Goal: Task Accomplishment & Management: Use online tool/utility

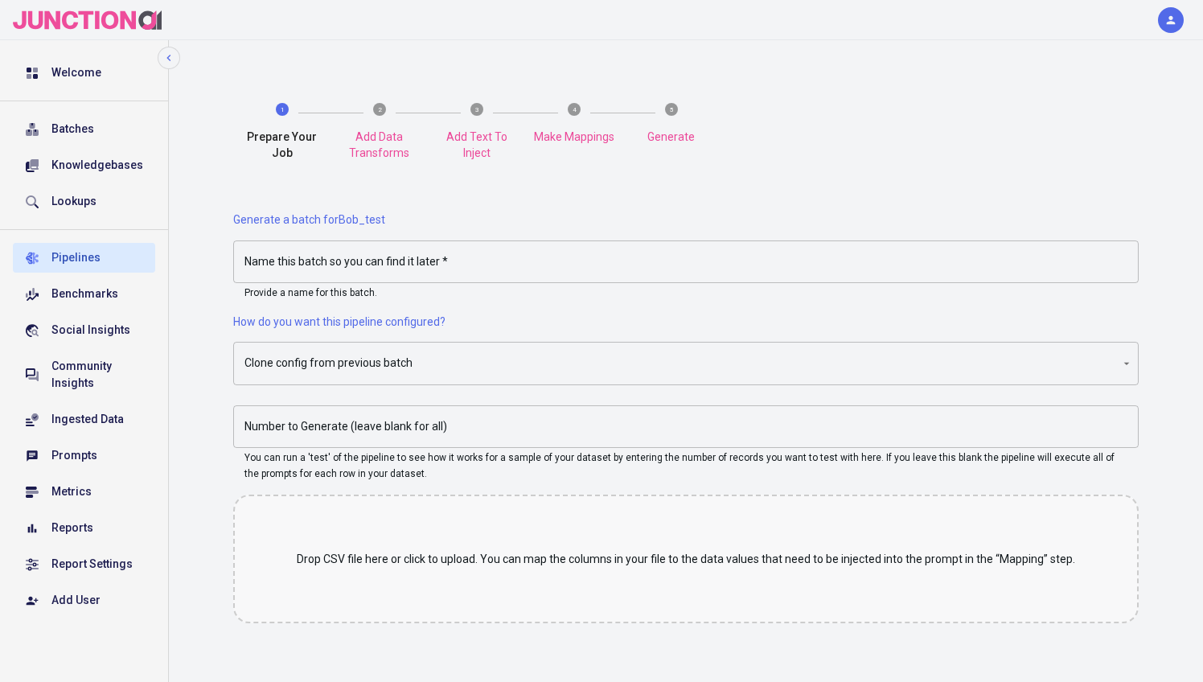
click at [386, 261] on input "Name this batch so you can find it later   *" at bounding box center [686, 262] width 906 height 43
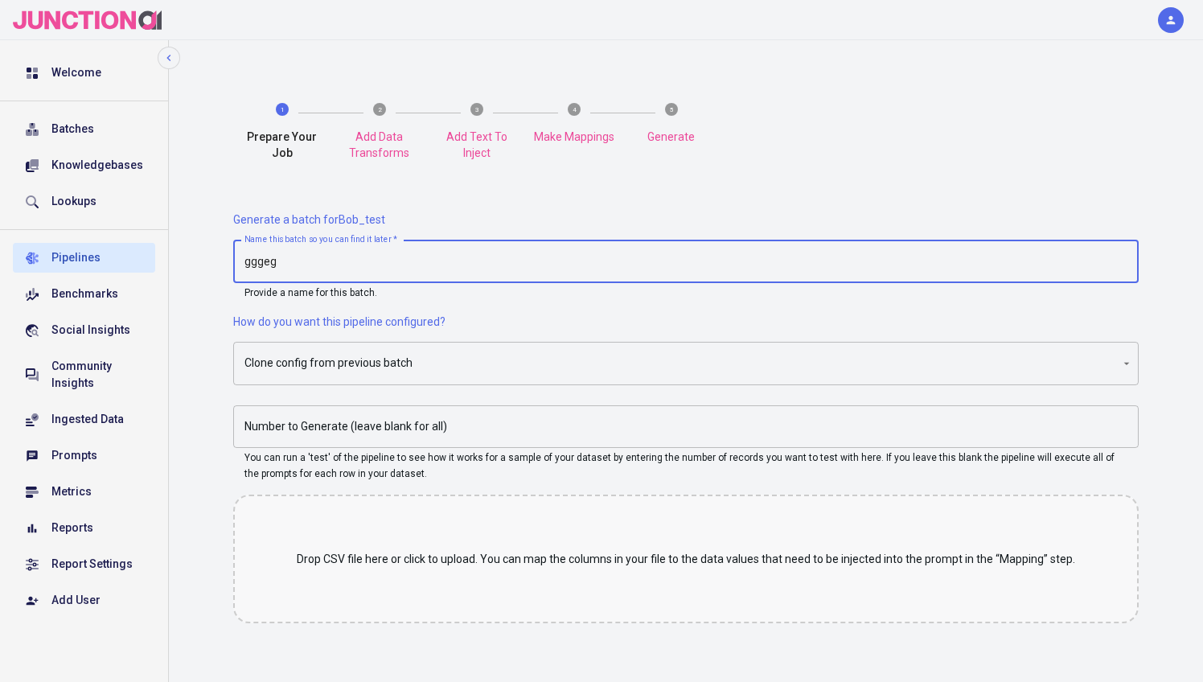
type input "gggeg"
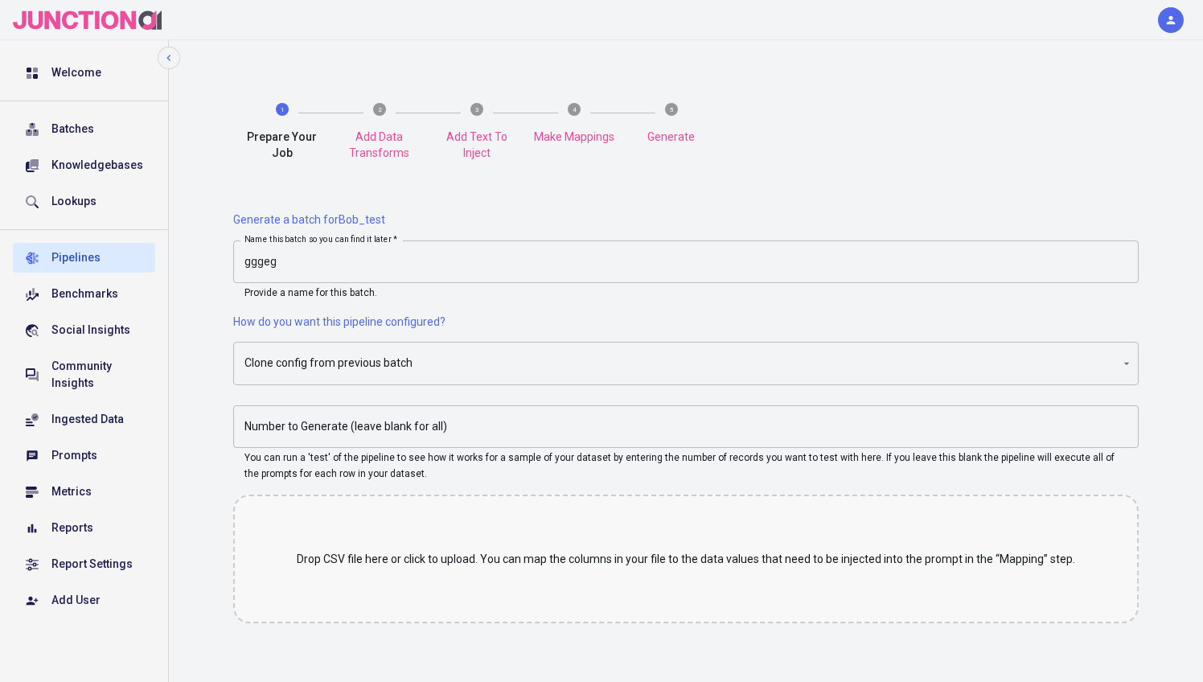
click at [445, 547] on div "Drop CSV file here or click to upload. You can map the columns in your file to …" at bounding box center [686, 559] width 906 height 129
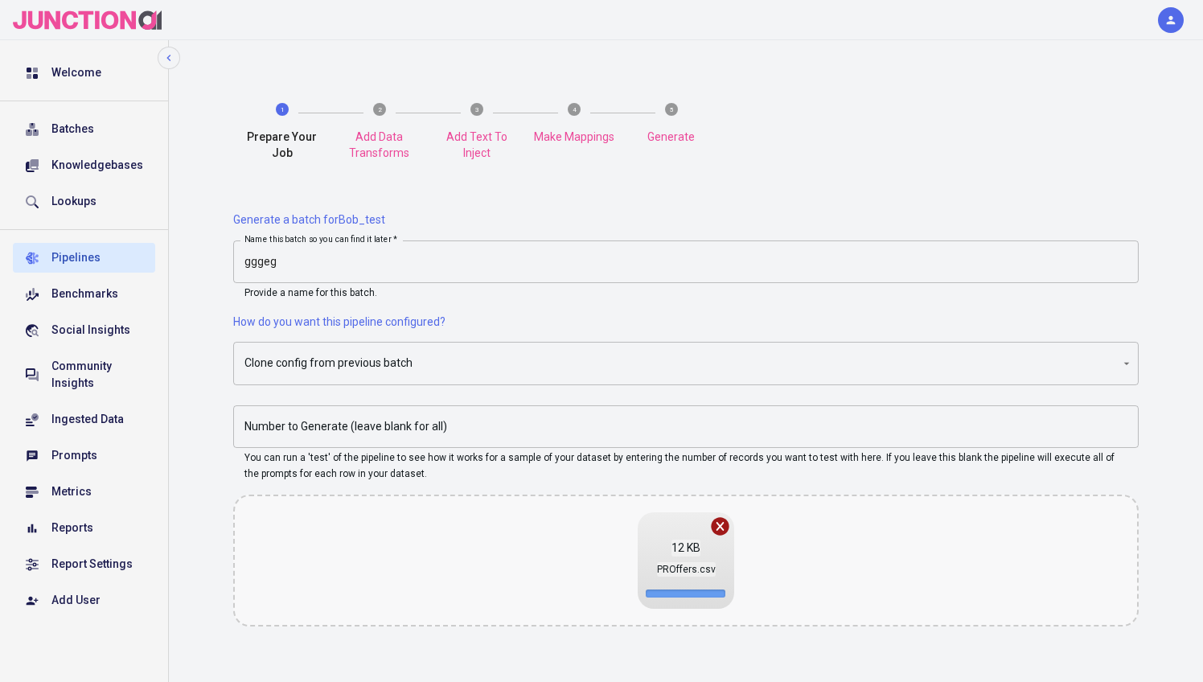
scroll to position [118, 0]
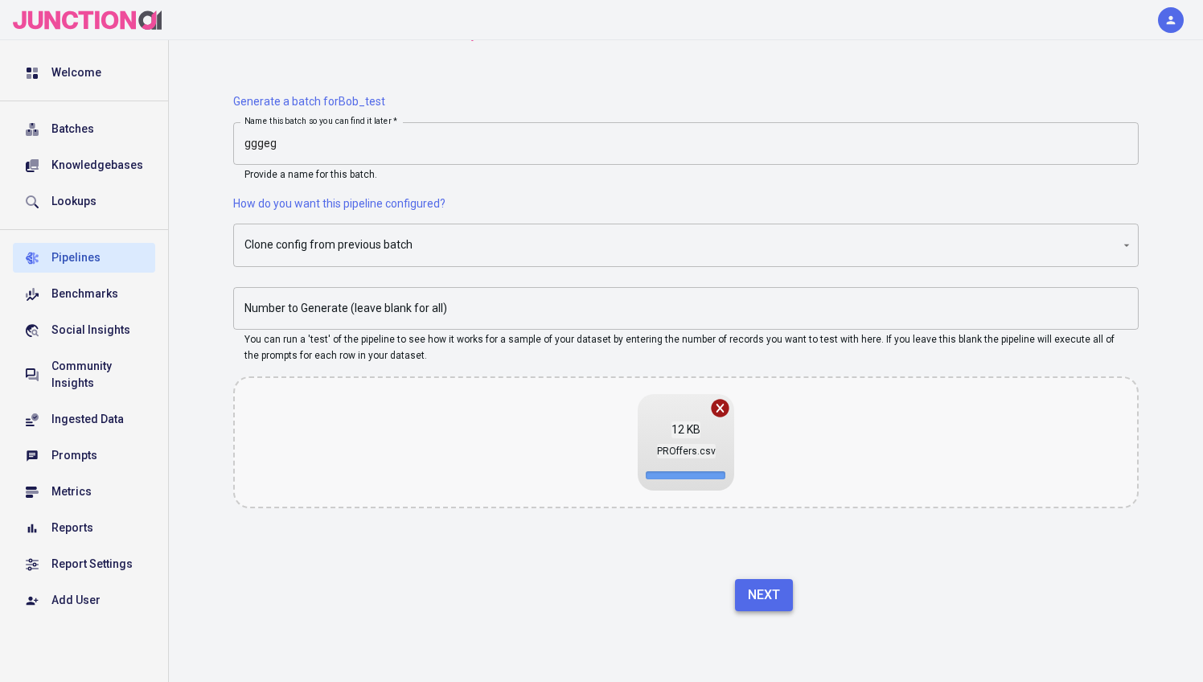
click at [771, 590] on button "Next" at bounding box center [764, 595] width 58 height 32
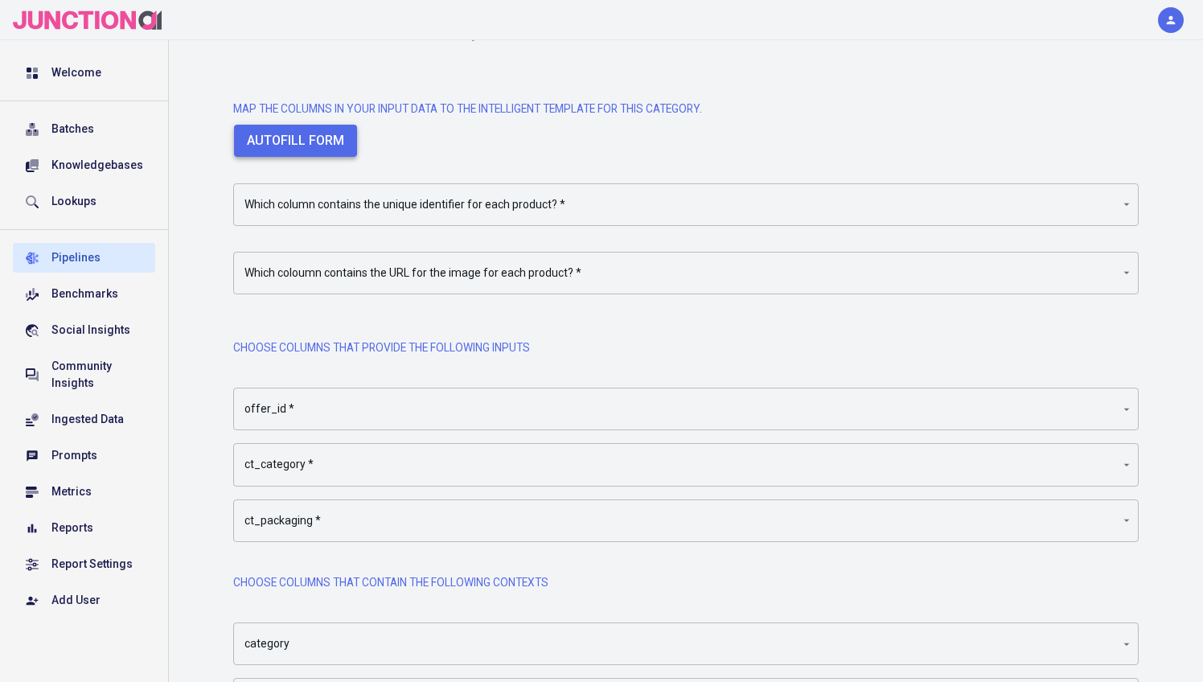
click at [315, 133] on button "Autofill form" at bounding box center [295, 141] width 123 height 32
type input "Image URL"
click at [321, 195] on body "Welcome Batches Knowledgebases Lookups Pipelines Benchmarks Social Insights Com…" at bounding box center [601, 369] width 1203 height 974
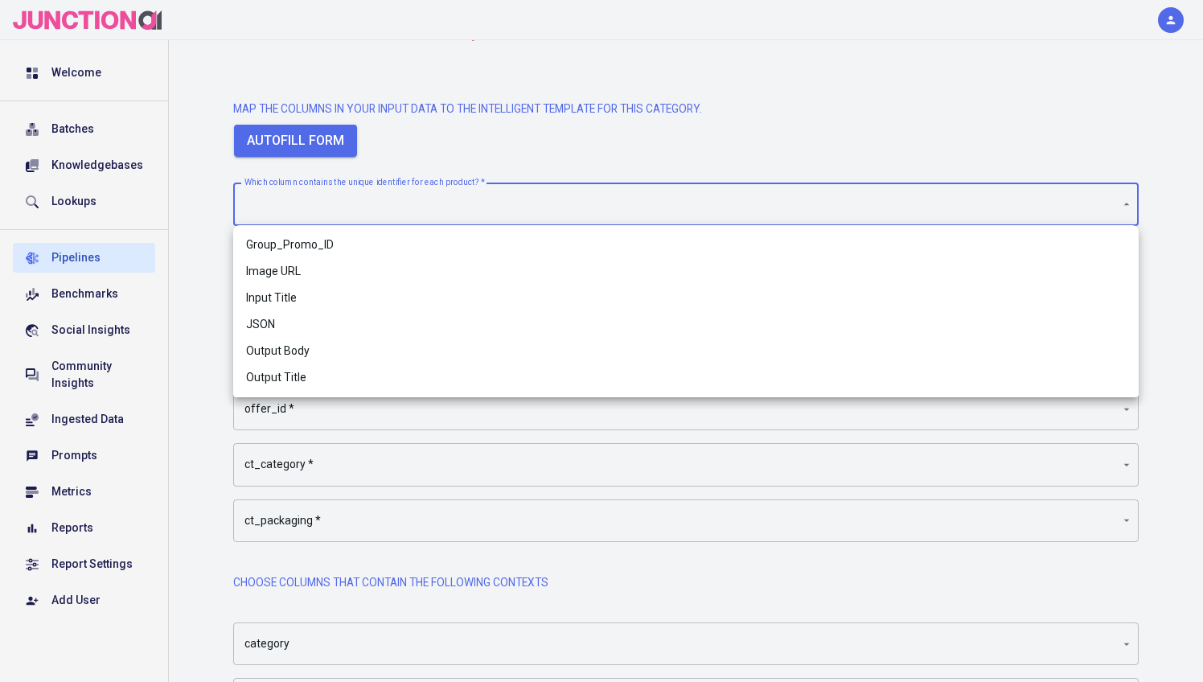
click at [322, 247] on li "Group_Promo_ID" at bounding box center [686, 245] width 906 height 27
type input "Group_Promo_ID"
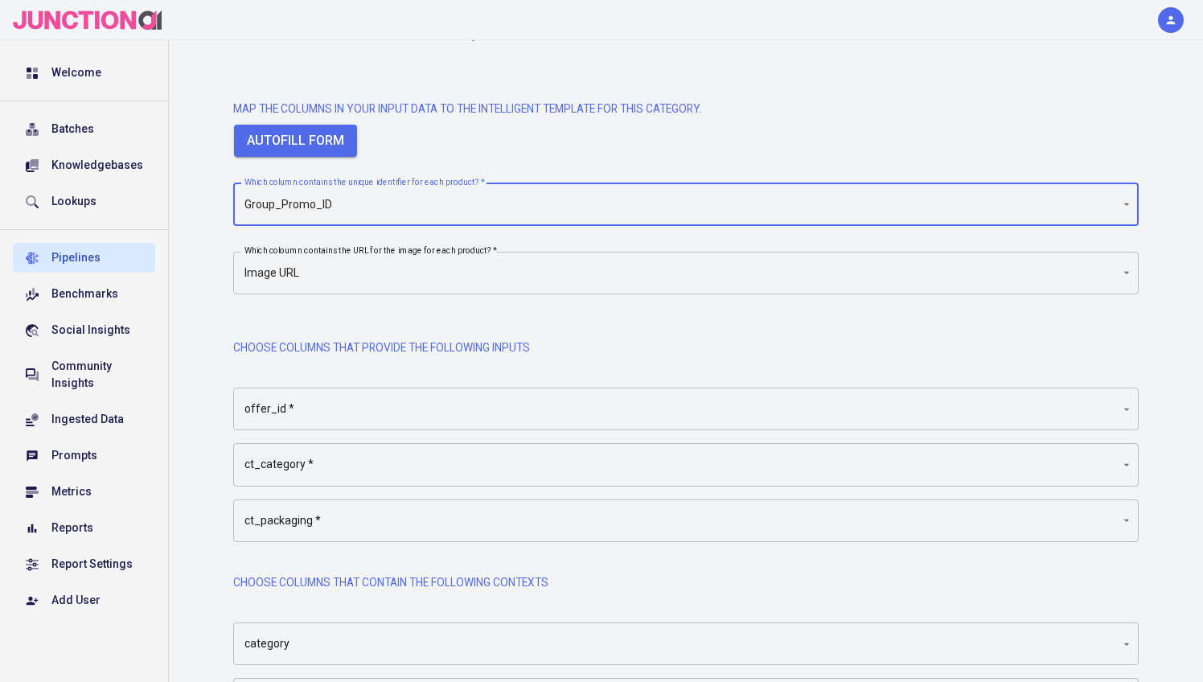
click at [358, 405] on body "Welcome Batches Knowledgebases Lookups Pipelines Benchmarks Social Insights Com…" at bounding box center [601, 369] width 1203 height 974
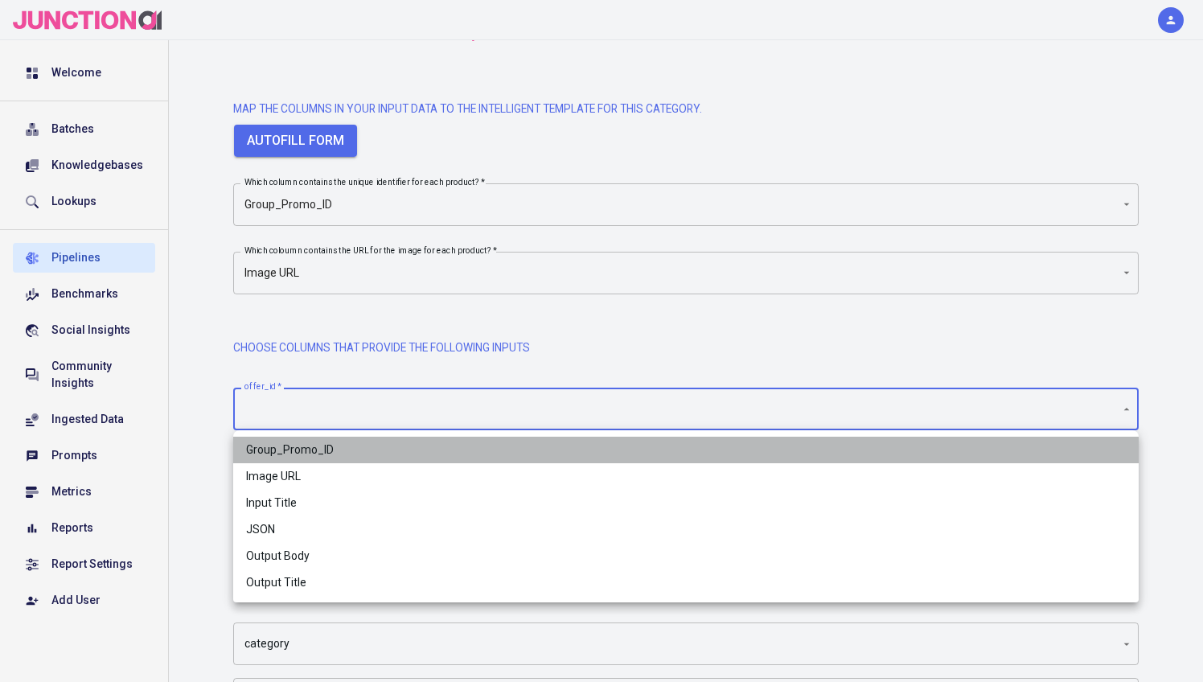
click at [330, 442] on span "Group_Promo_ID" at bounding box center [686, 450] width 880 height 17
type input "Group_Promo_ID"
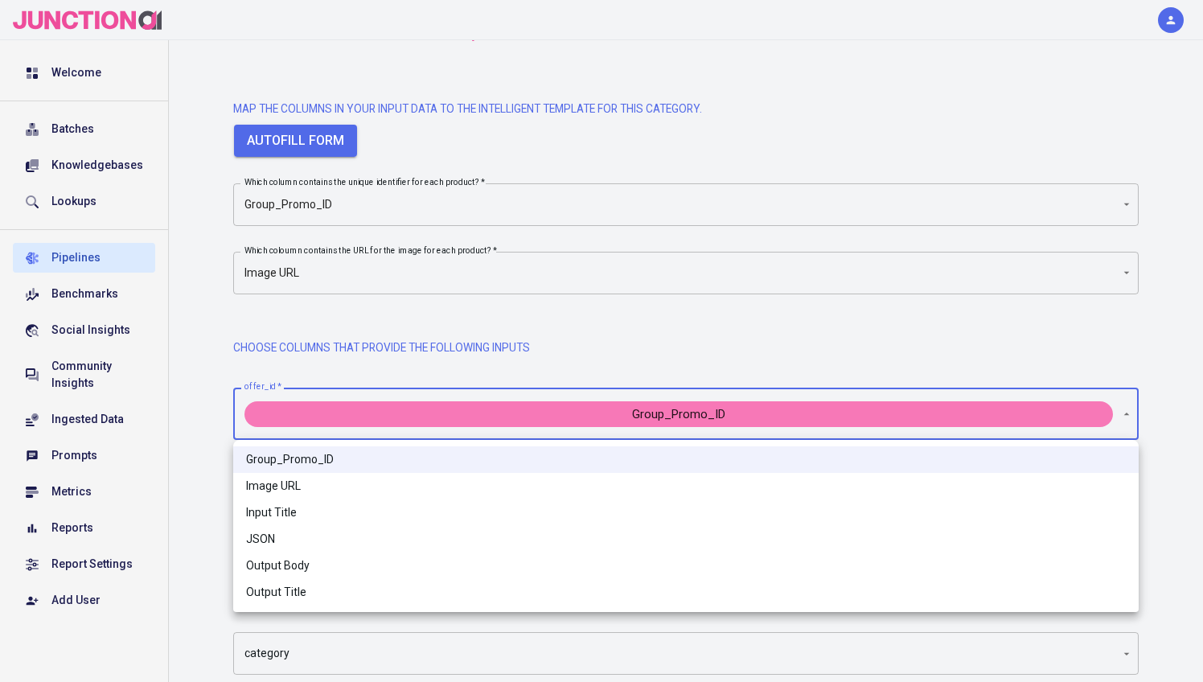
click at [204, 342] on div at bounding box center [601, 341] width 1203 height 682
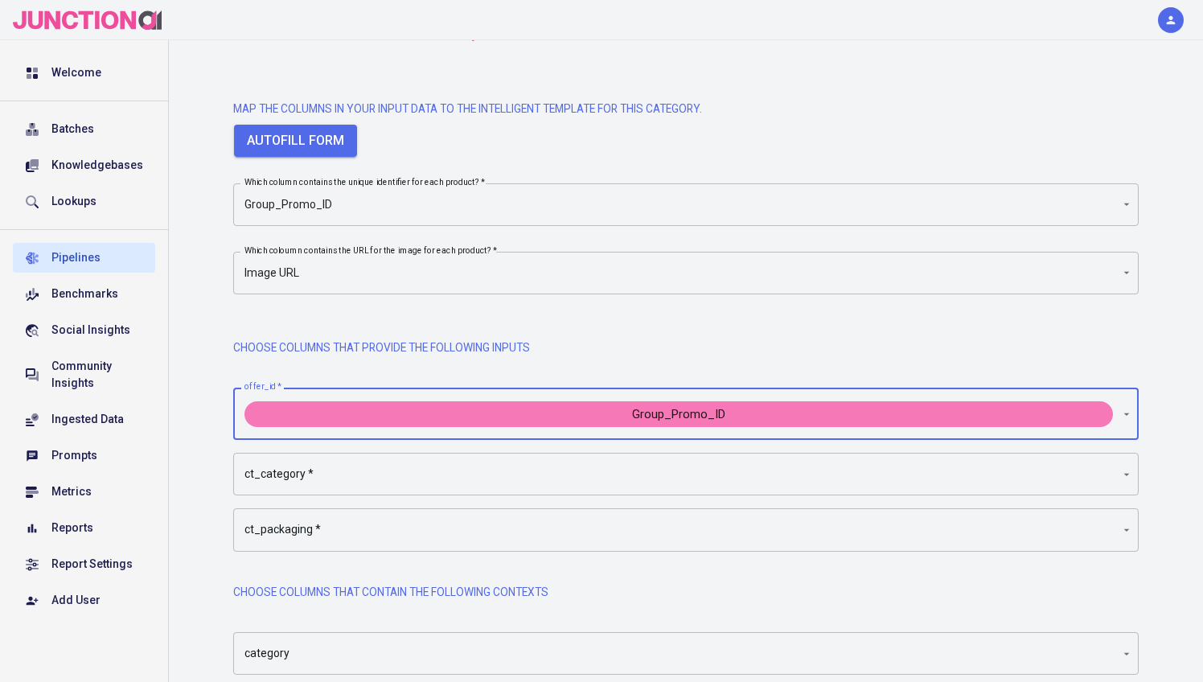
click at [305, 472] on body "Welcome Batches Knowledgebases Lookups Pipelines Benchmarks Social Insights Com…" at bounding box center [601, 374] width 1203 height 984
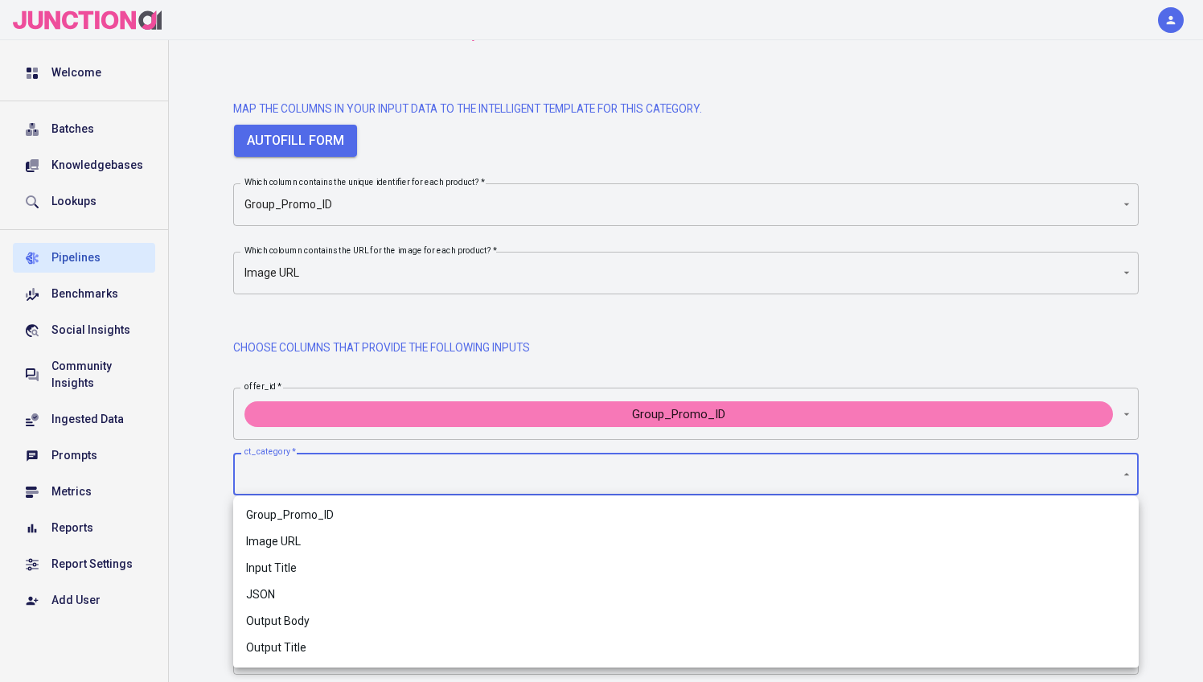
click at [194, 390] on div at bounding box center [601, 341] width 1203 height 682
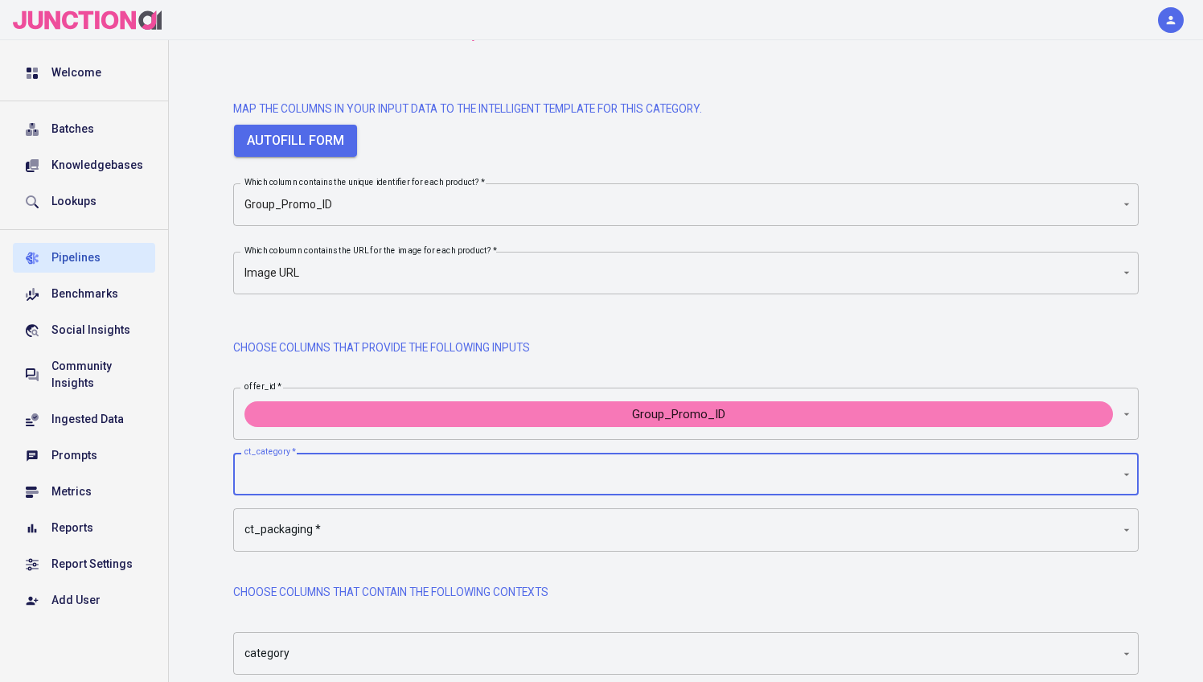
scroll to position [302, 0]
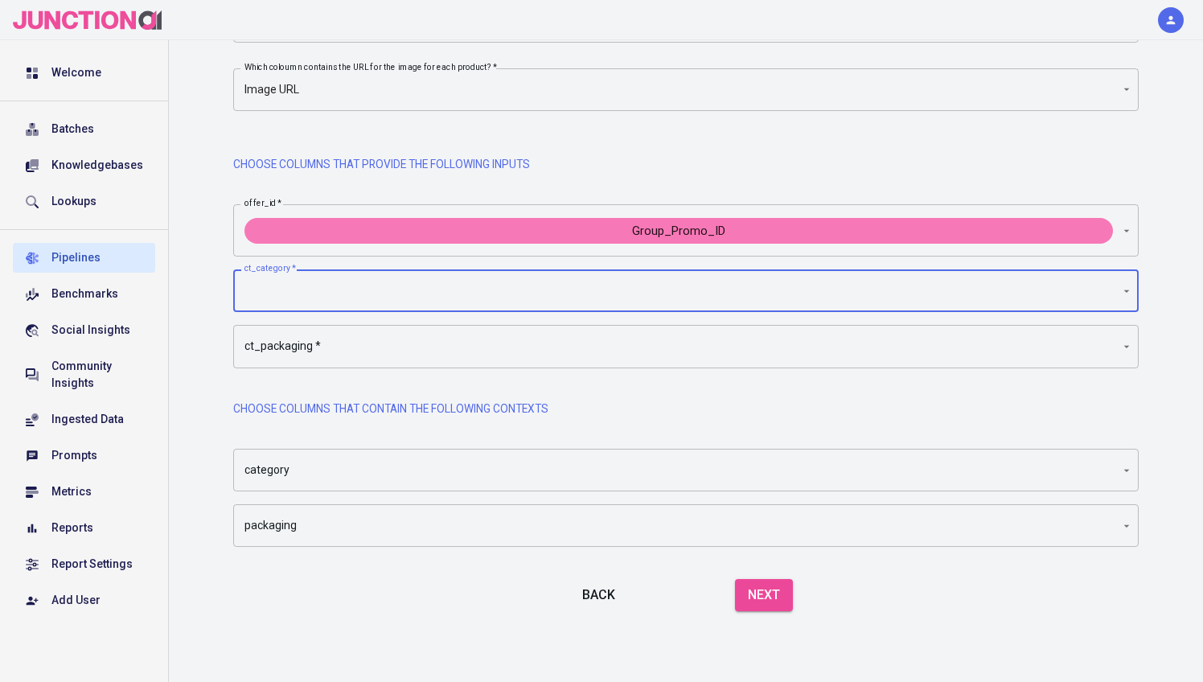
click at [585, 596] on button "Back" at bounding box center [598, 595] width 51 height 45
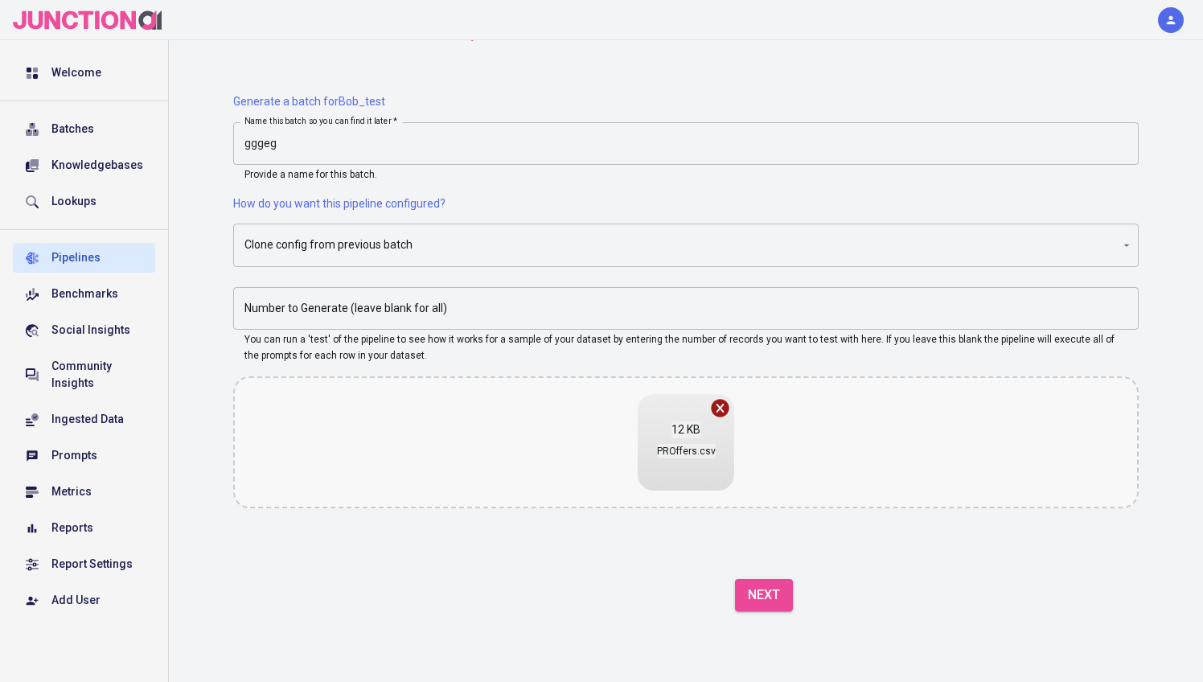
scroll to position [118, 0]
click at [573, 432] on div "12 KB PROffers.csv" at bounding box center [686, 442] width 906 height 132
click at [755, 594] on button "Next" at bounding box center [764, 595] width 58 height 32
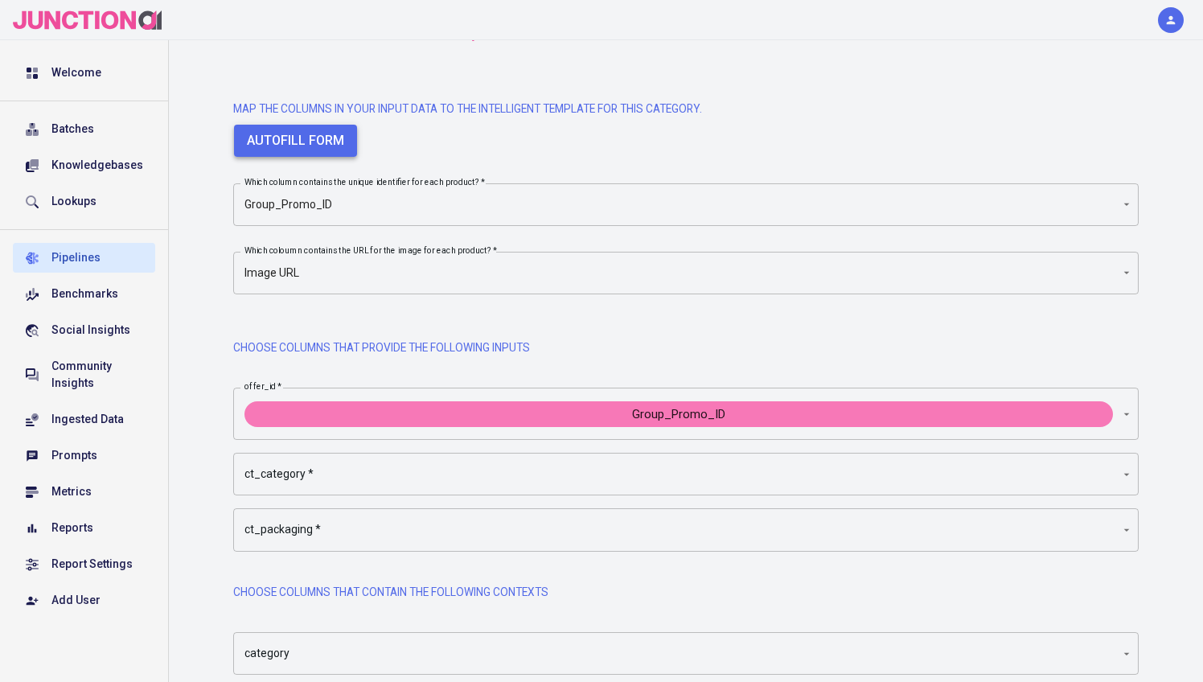
click at [324, 135] on button "Autofill form" at bounding box center [295, 141] width 123 height 32
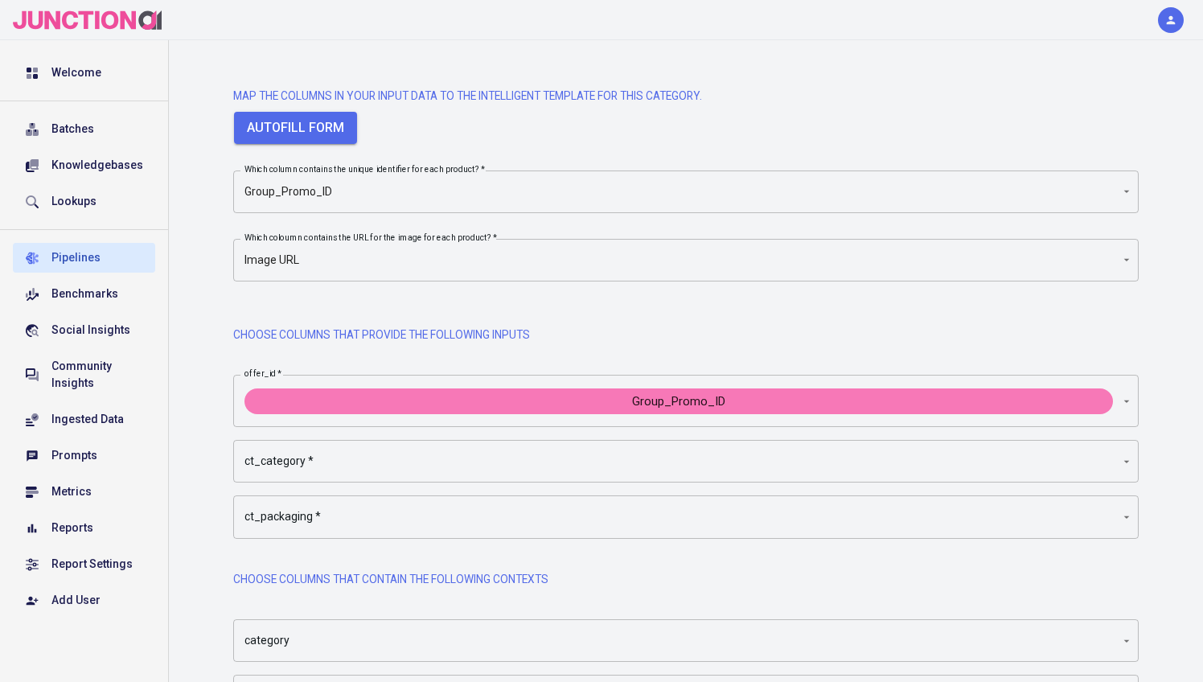
scroll to position [135, 0]
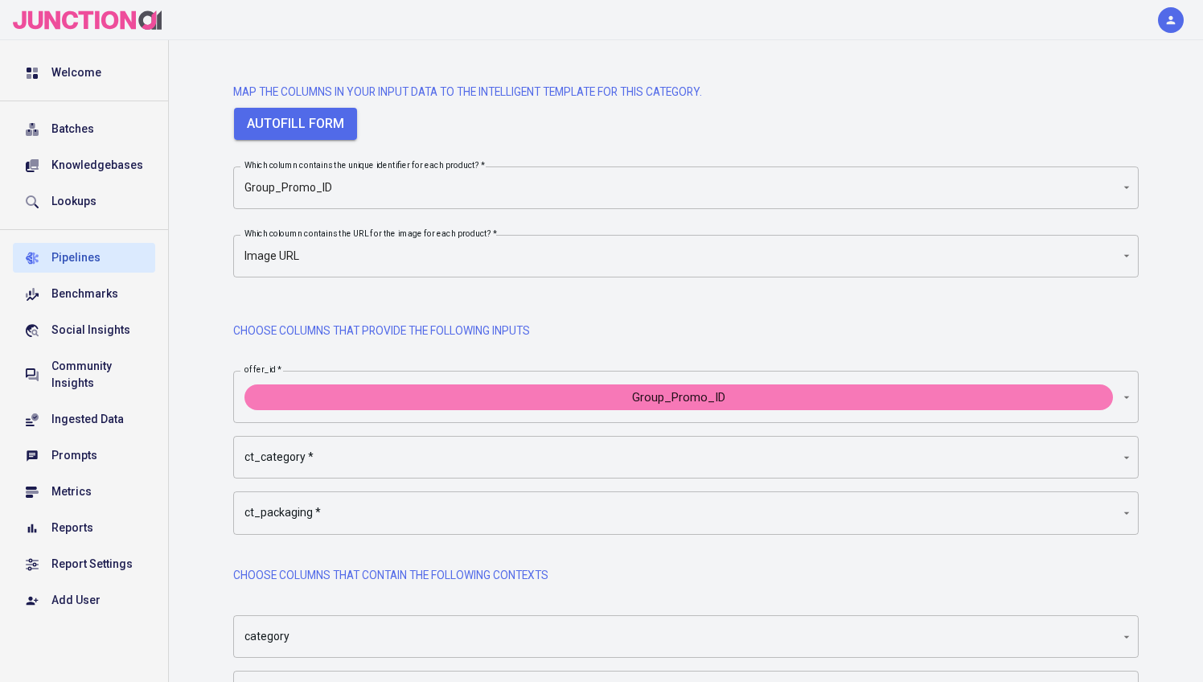
click at [441, 195] on body "Welcome Batches Knowledgebases Lookups Pipelines Benchmarks Social Insights Com…" at bounding box center [601, 357] width 1203 height 984
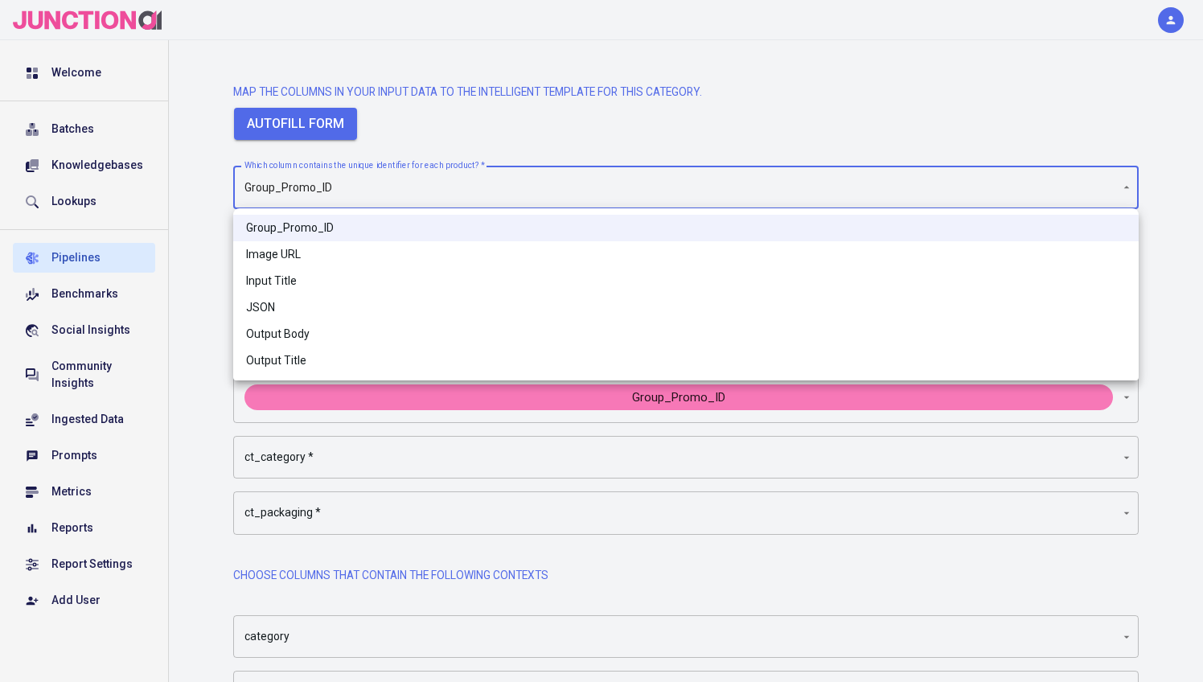
click at [504, 125] on div at bounding box center [601, 341] width 1203 height 682
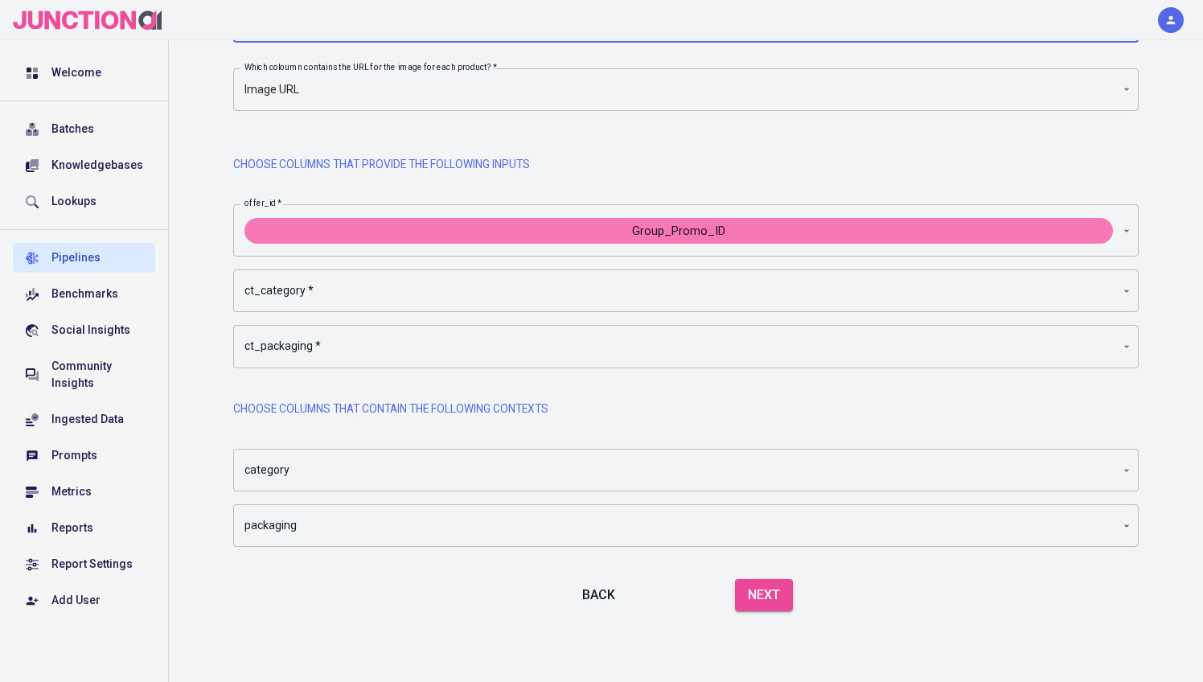
click at [616, 593] on button "Back" at bounding box center [598, 595] width 51 height 45
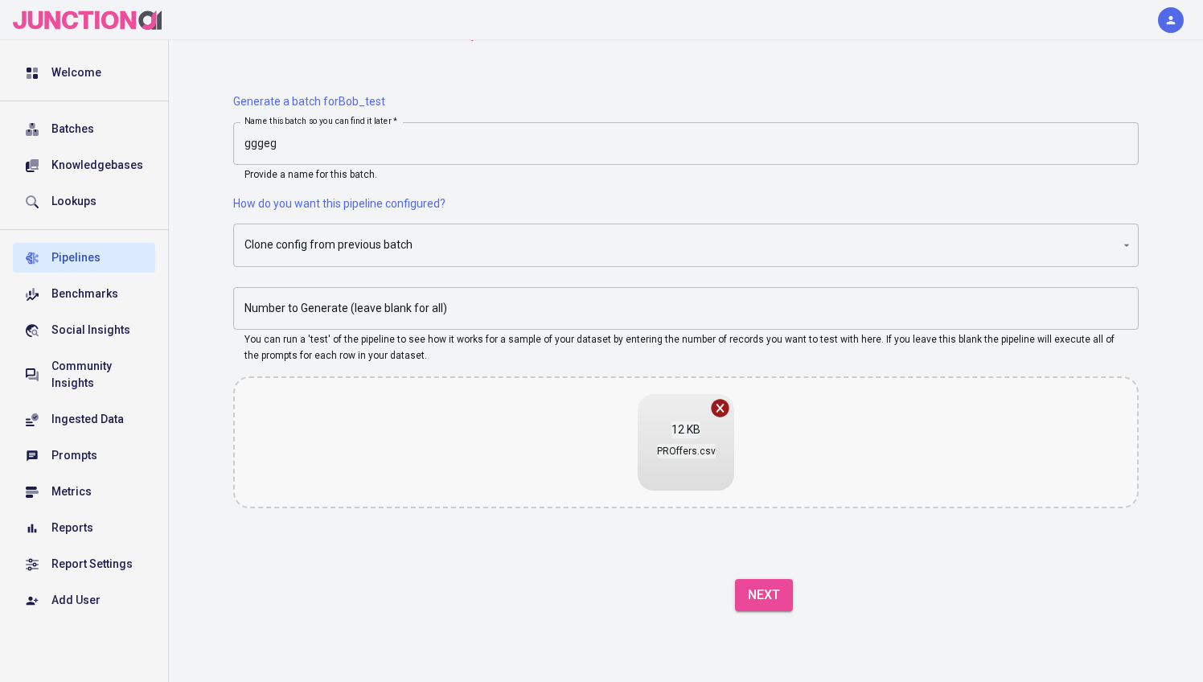
scroll to position [118, 0]
click at [597, 434] on div "12 KB PROffers.csv" at bounding box center [686, 442] width 906 height 132
click at [763, 599] on button "Next" at bounding box center [764, 595] width 58 height 32
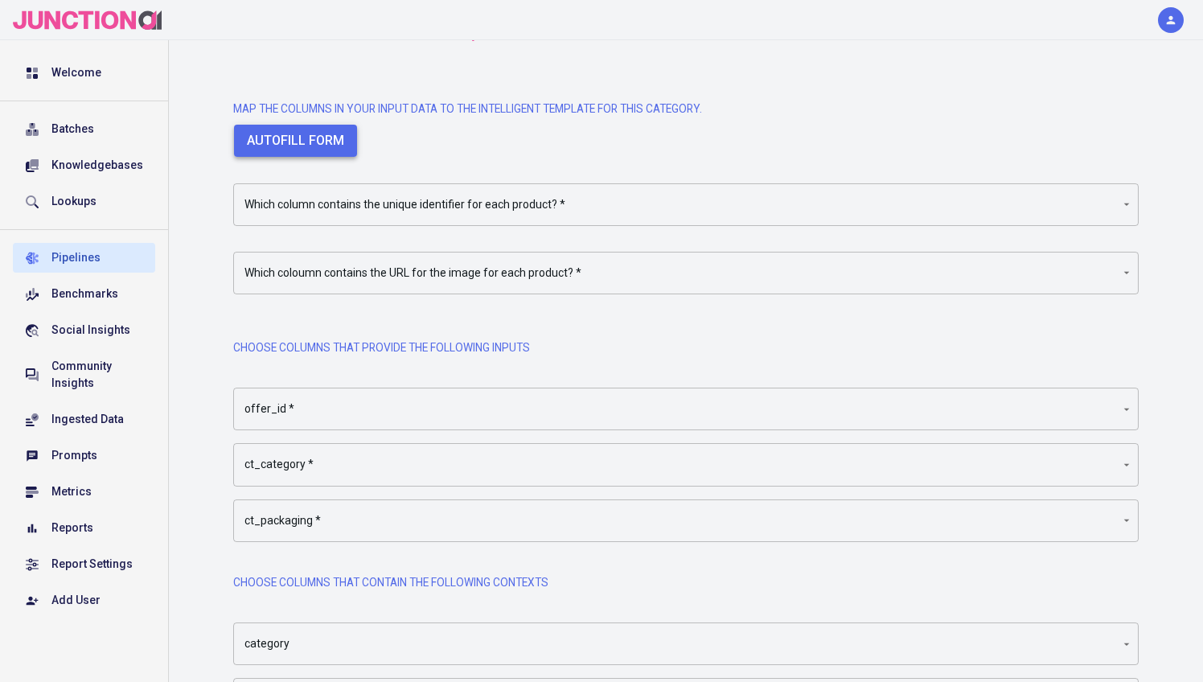
click at [324, 142] on button "Autofill form" at bounding box center [295, 141] width 123 height 32
type input "OfferId"
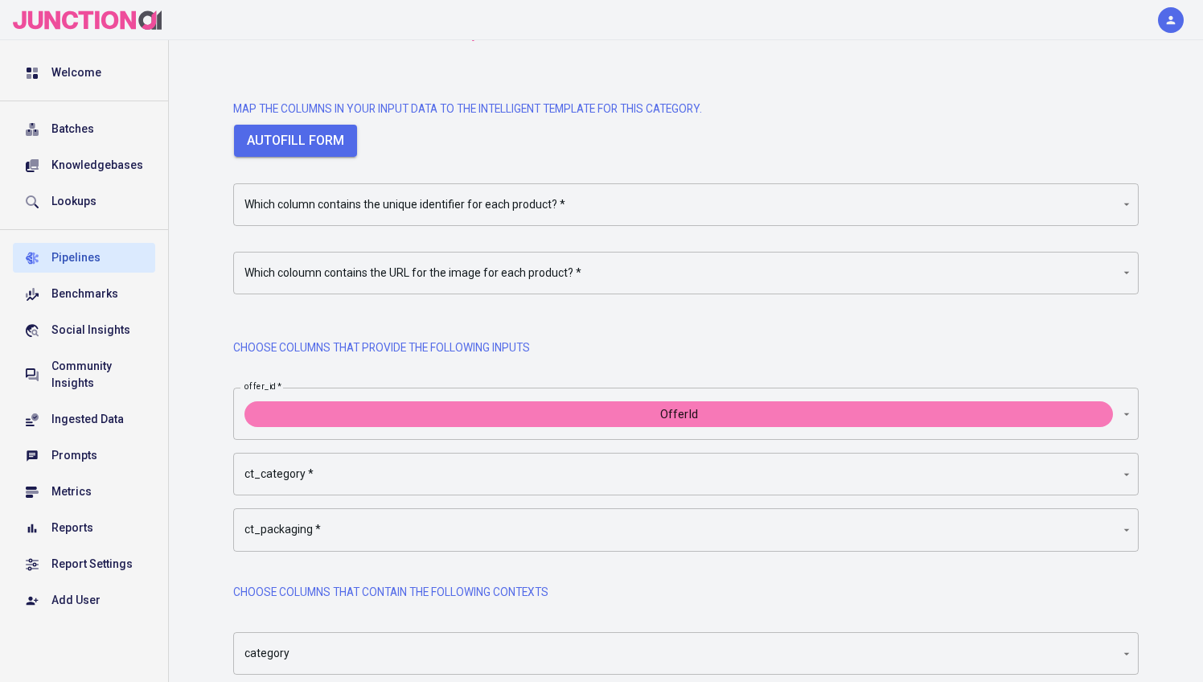
click at [382, 215] on body "Welcome Batches Knowledgebases Lookups Pipelines Benchmarks Social Insights Com…" at bounding box center [601, 374] width 1203 height 984
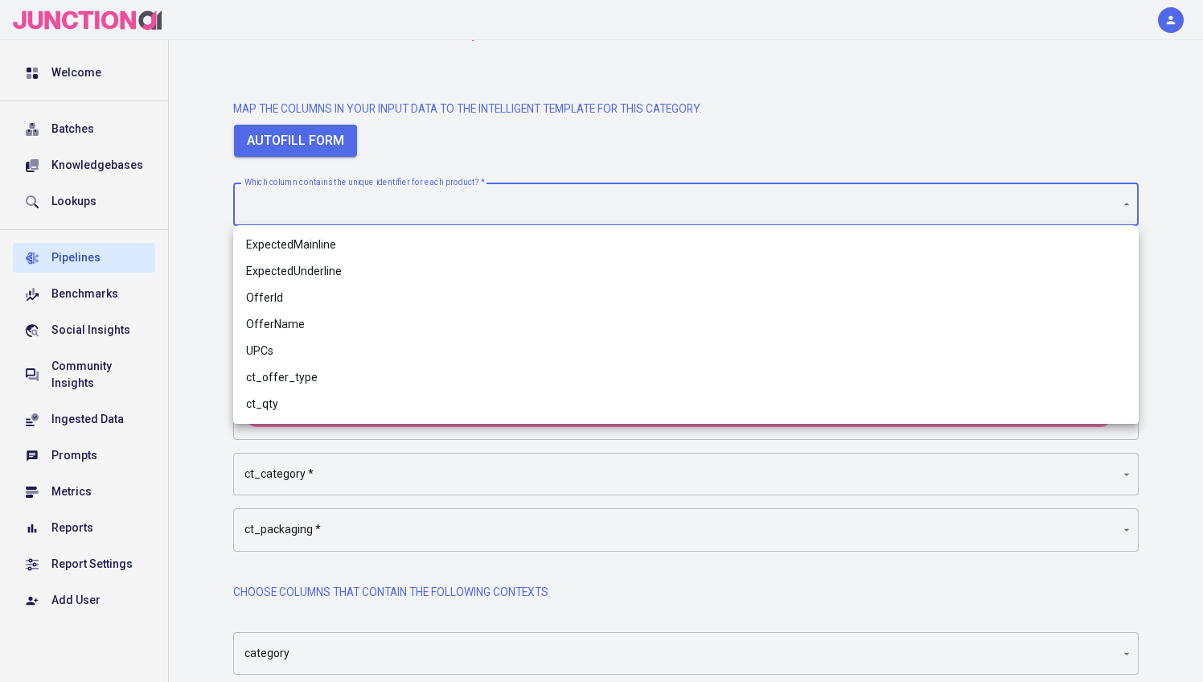
click at [283, 291] on li "OfferId" at bounding box center [686, 298] width 906 height 27
type input "OfferId"
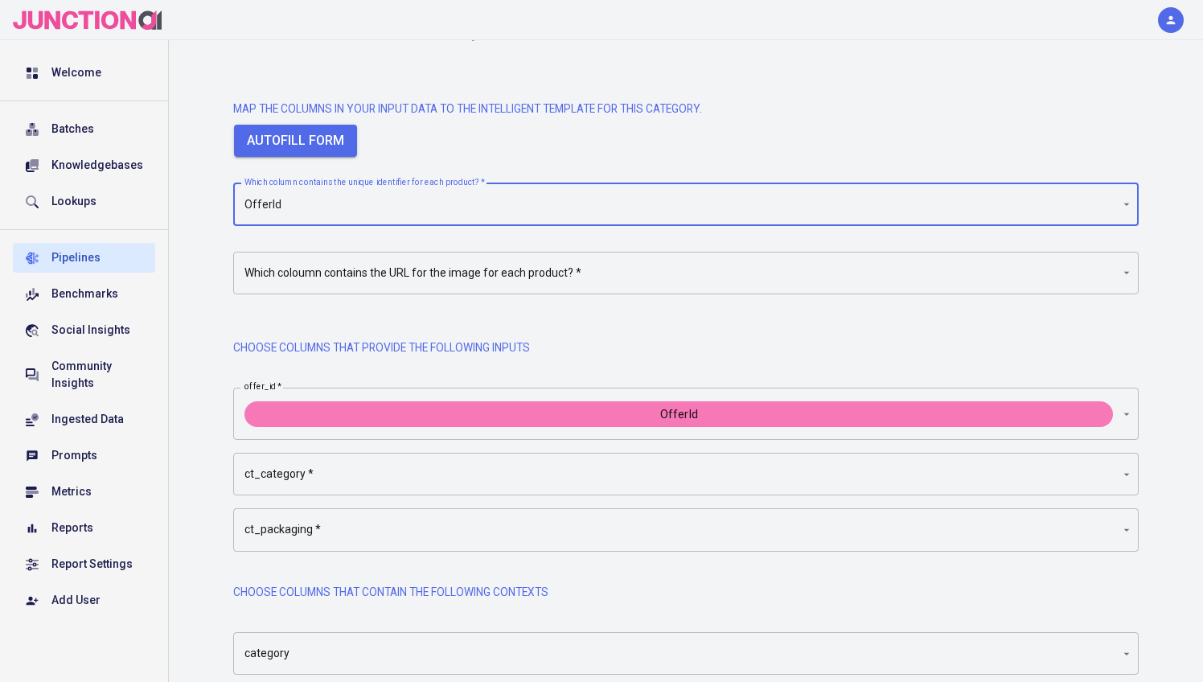
click at [279, 284] on body "Welcome Batches Knowledgebases Lookups Pipelines Benchmarks Social Insights Com…" at bounding box center [601, 374] width 1203 height 984
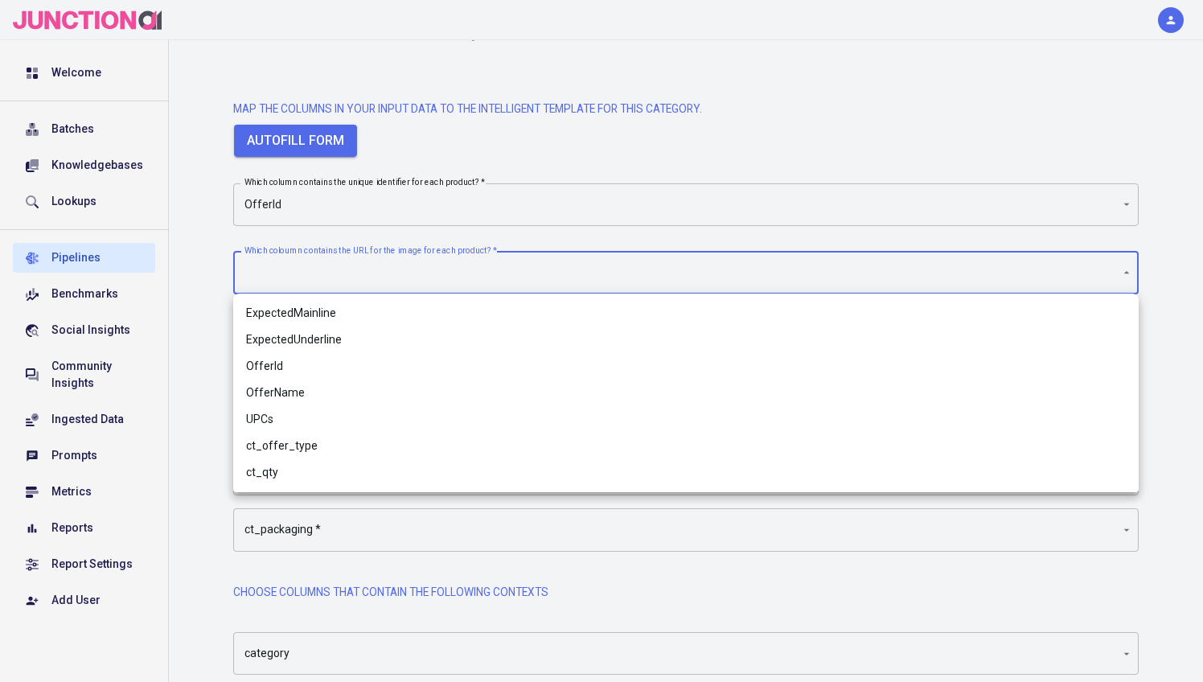
click at [279, 361] on li "OfferId" at bounding box center [686, 366] width 906 height 27
type input "OfferId"
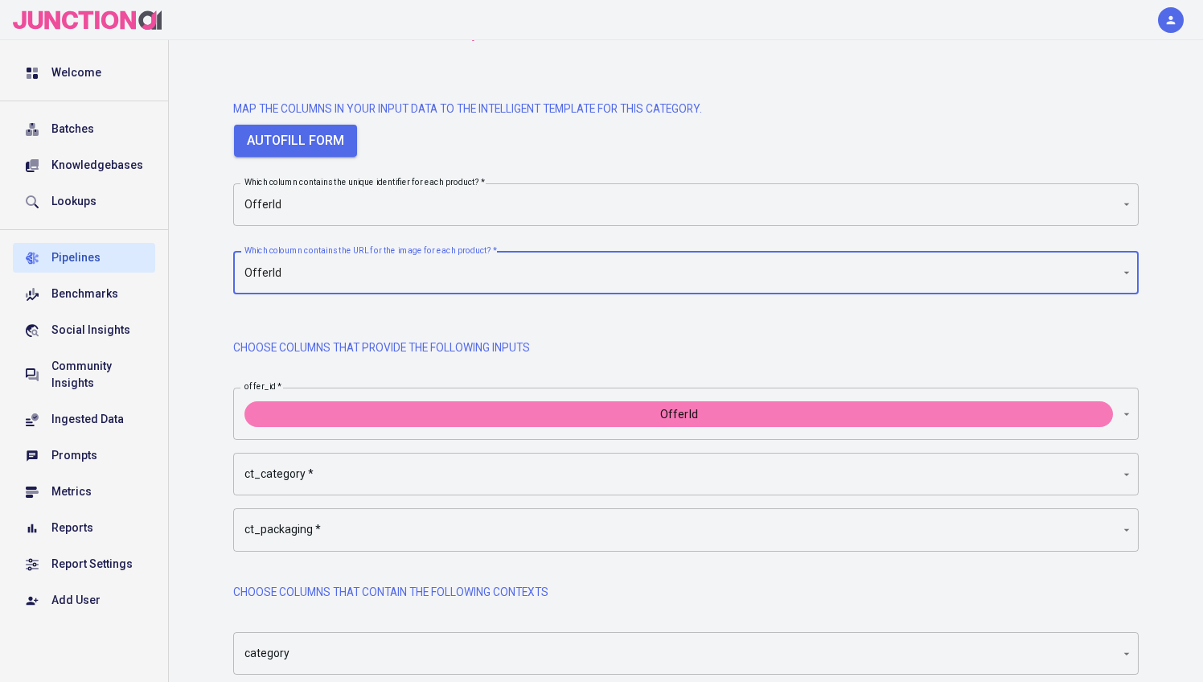
click at [311, 464] on body "Welcome Batches Knowledgebases Lookups Pipelines Benchmarks Social Insights Com…" at bounding box center [601, 374] width 1203 height 984
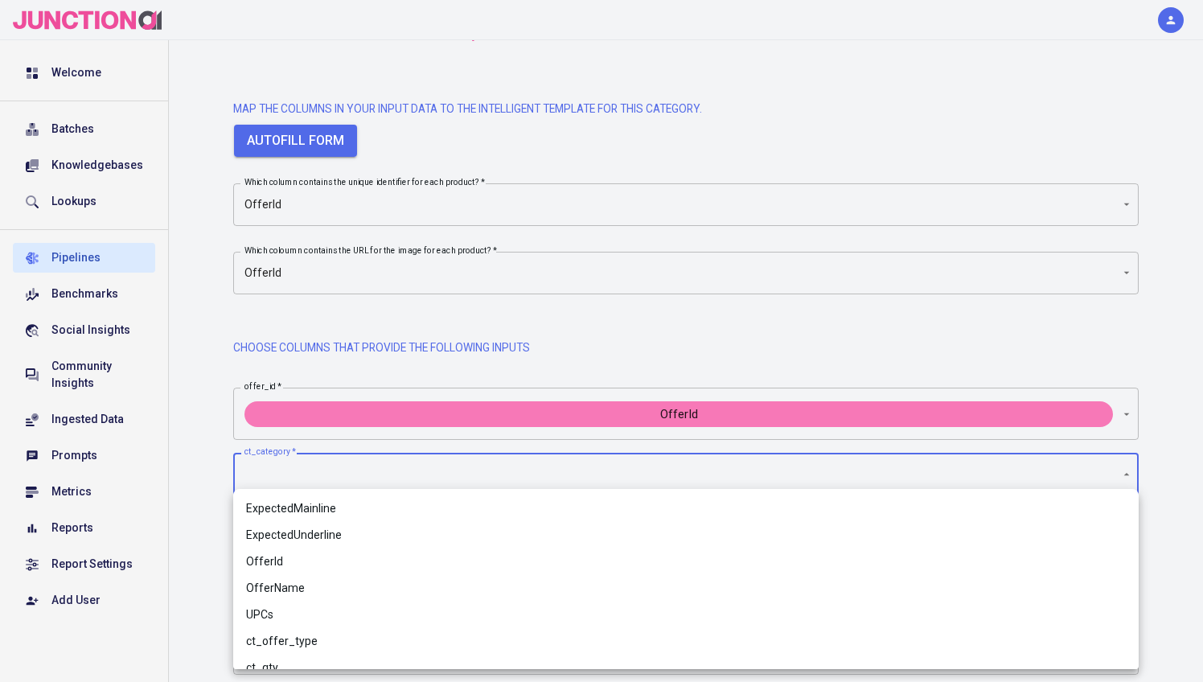
scroll to position [19, 0]
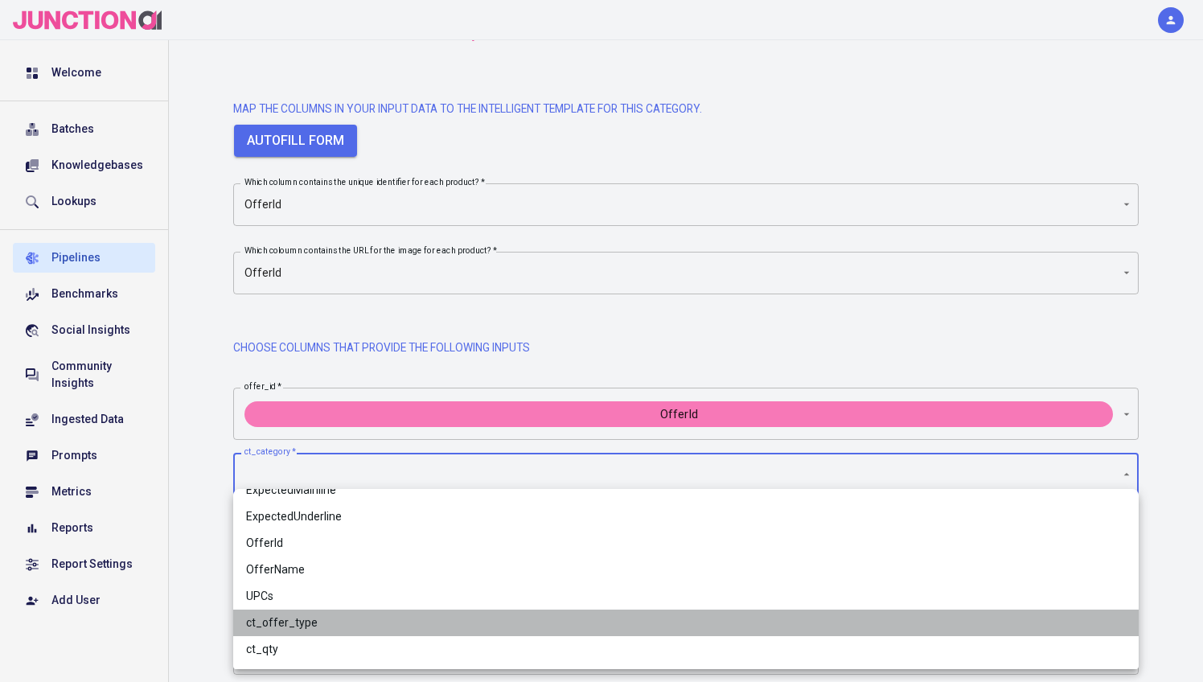
click at [282, 625] on span "ct_offer_type" at bounding box center [686, 623] width 880 height 17
type input "ct_offer_type"
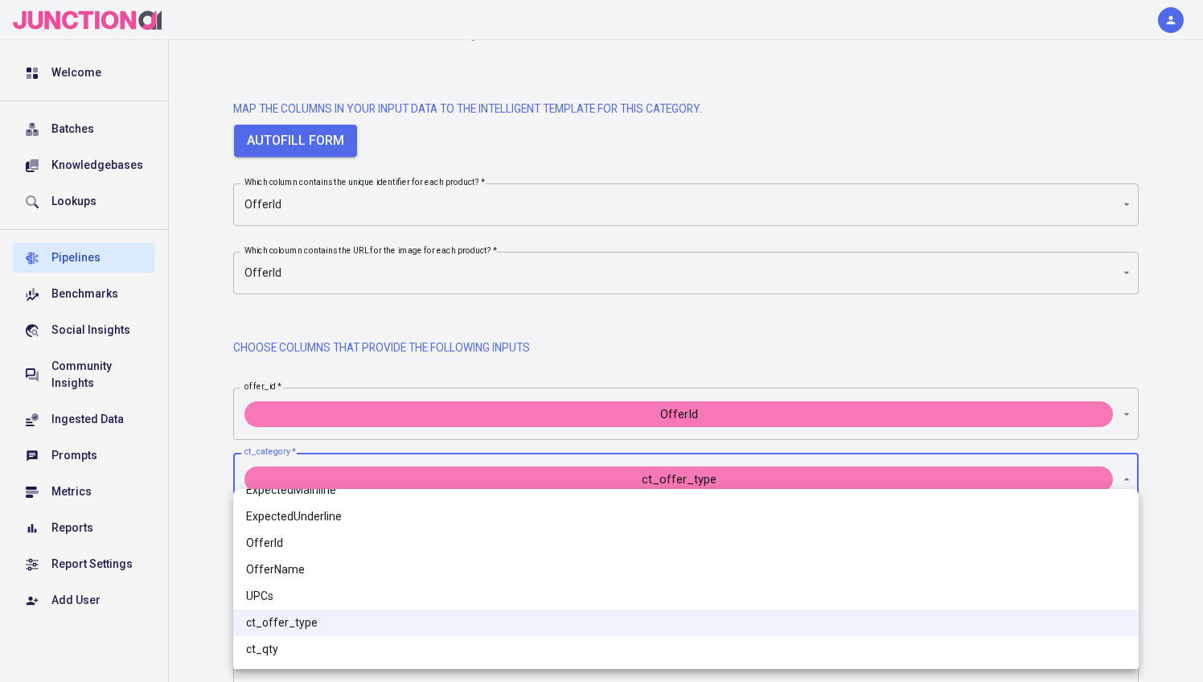
click at [226, 524] on div at bounding box center [601, 341] width 1203 height 682
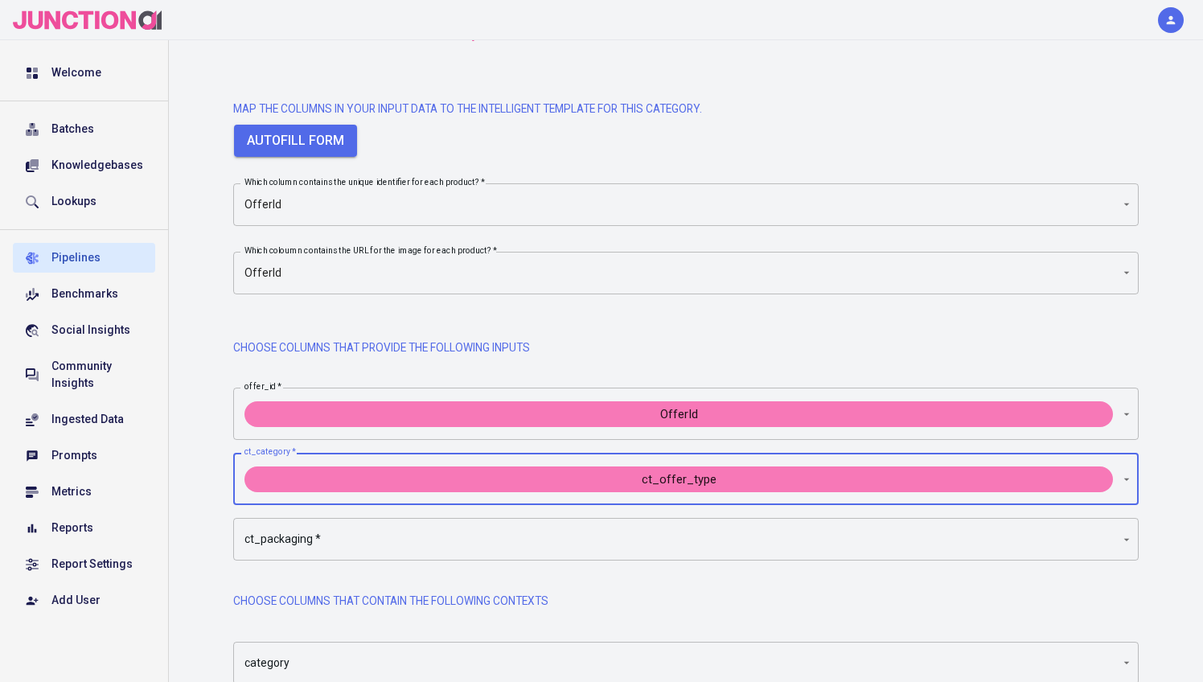
click at [278, 536] on body "Welcome Batches Knowledgebases Lookups Pipelines Benchmarks Social Insights Com…" at bounding box center [601, 378] width 1203 height 993
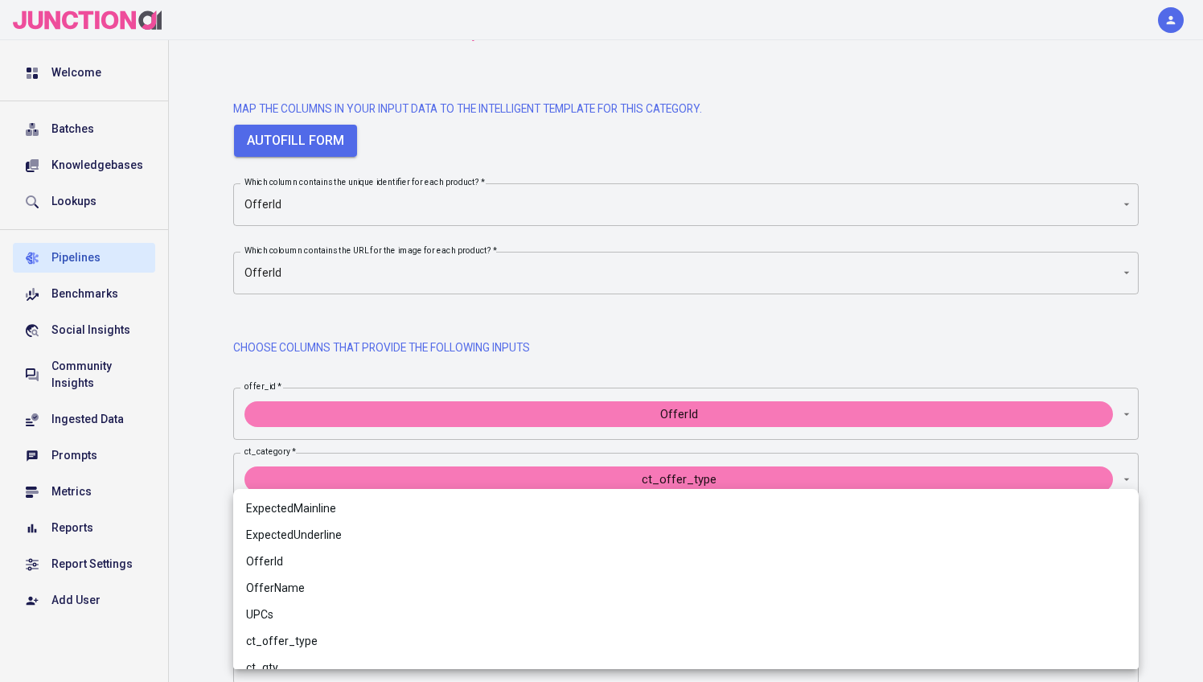
click at [280, 661] on span "ct_qty" at bounding box center [686, 668] width 880 height 17
type input "ct_qty"
click at [195, 532] on div at bounding box center [601, 341] width 1203 height 682
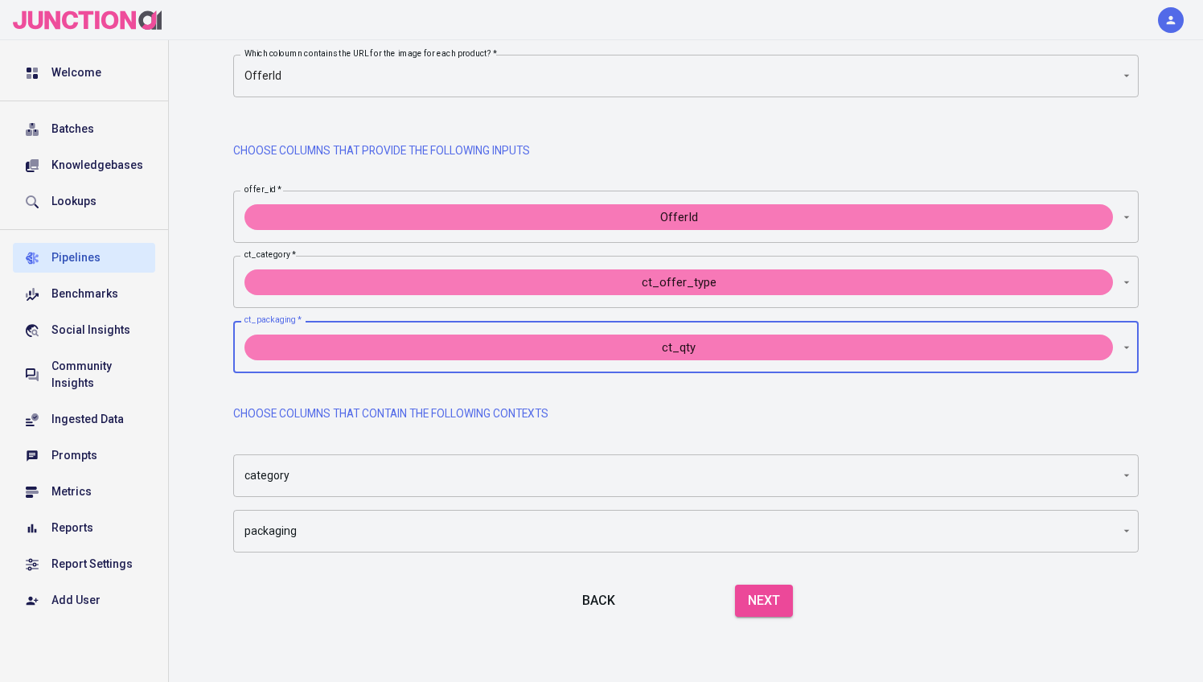
scroll to position [319, 0]
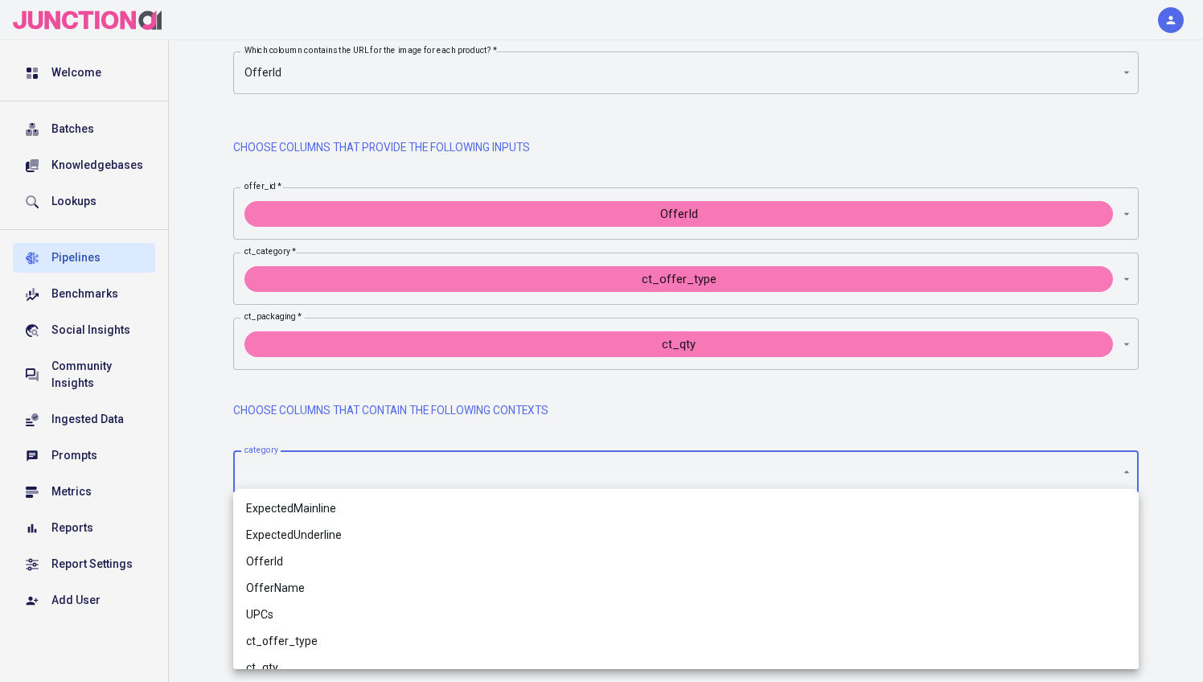
click at [294, 479] on body "Welcome Batches Knowledgebases Lookups Pipelines Benchmarks Social Insights Com…" at bounding box center [601, 182] width 1203 height 1003
click at [298, 631] on li "ct_offer_type" at bounding box center [686, 641] width 906 height 27
type input "ct_offer_type"
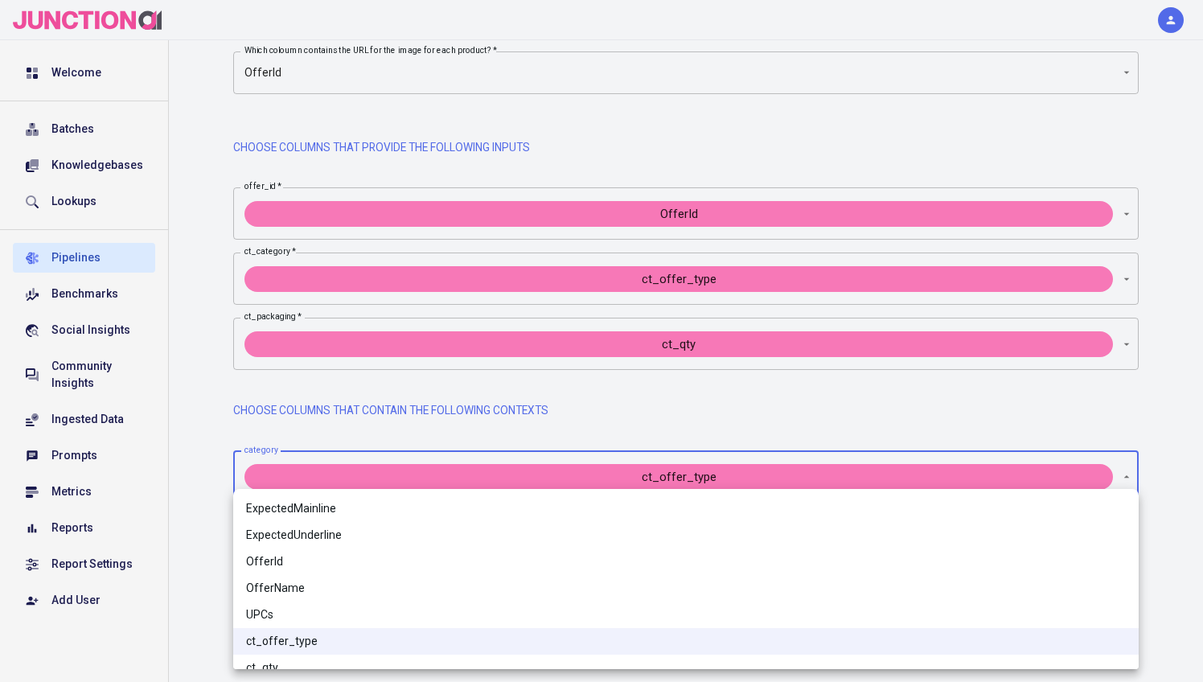
click at [177, 510] on div at bounding box center [601, 341] width 1203 height 682
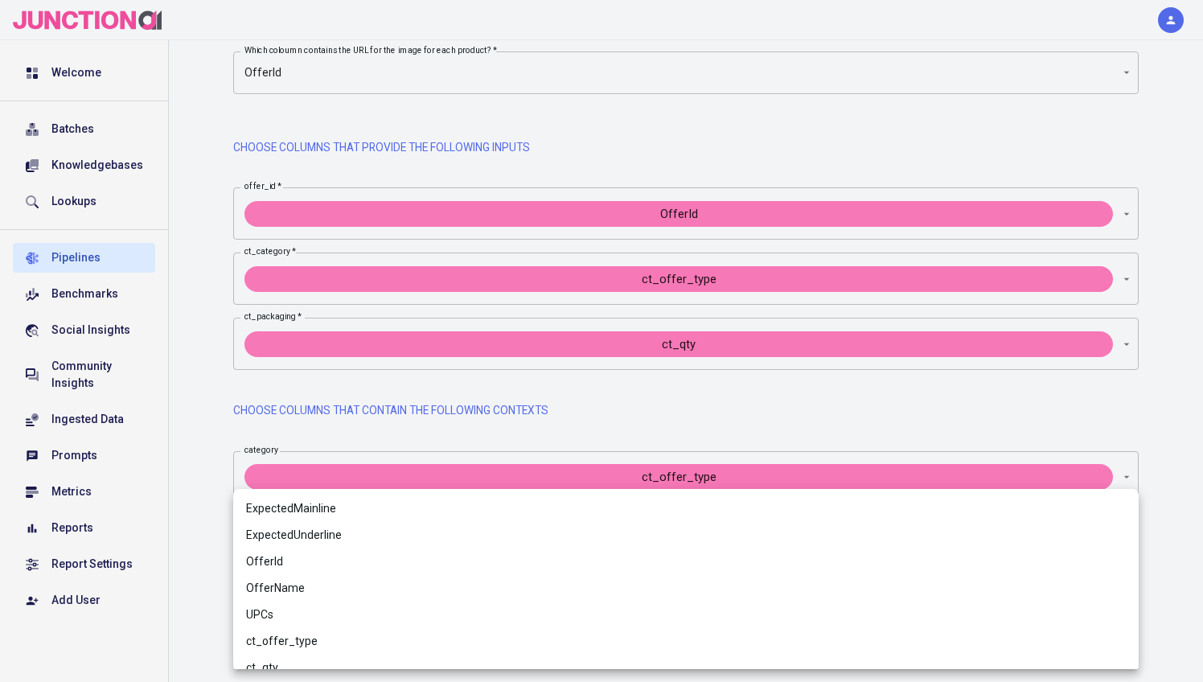
click at [300, 521] on body "Welcome Batches Knowledgebases Lookups Pipelines Benchmarks Social Insights Com…" at bounding box center [601, 187] width 1203 height 1013
click at [298, 636] on span "ct_offer_type" at bounding box center [686, 641] width 880 height 17
type input "ct_offer_type"
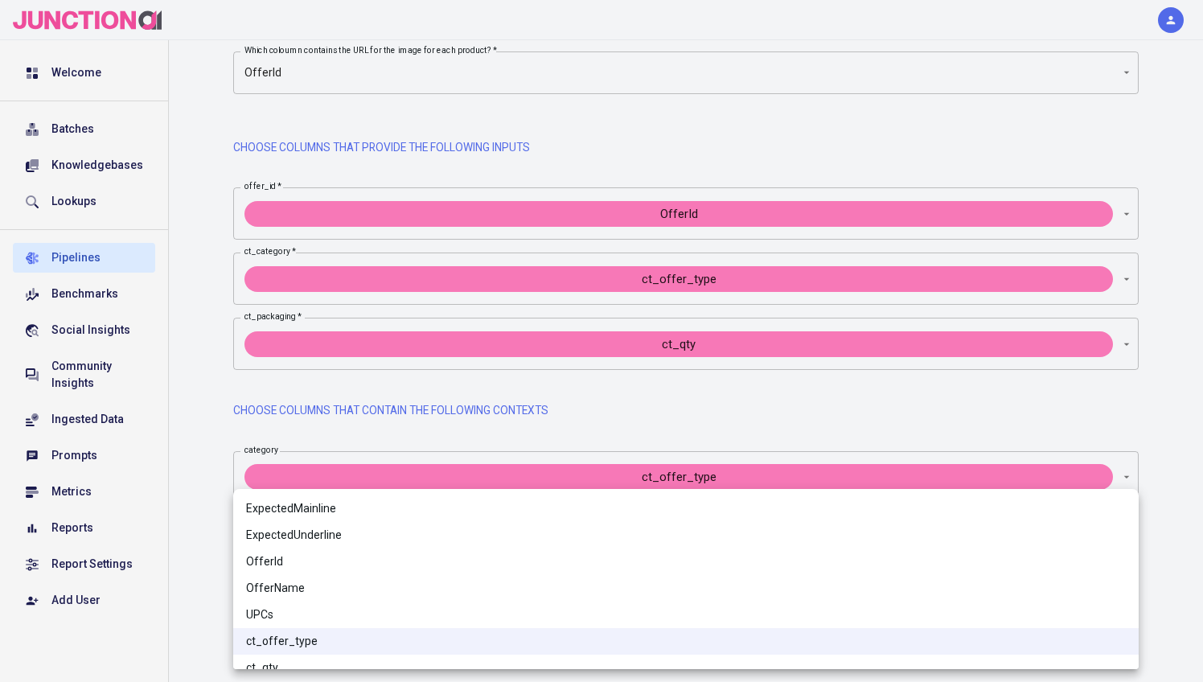
click at [208, 519] on div at bounding box center [601, 341] width 1203 height 682
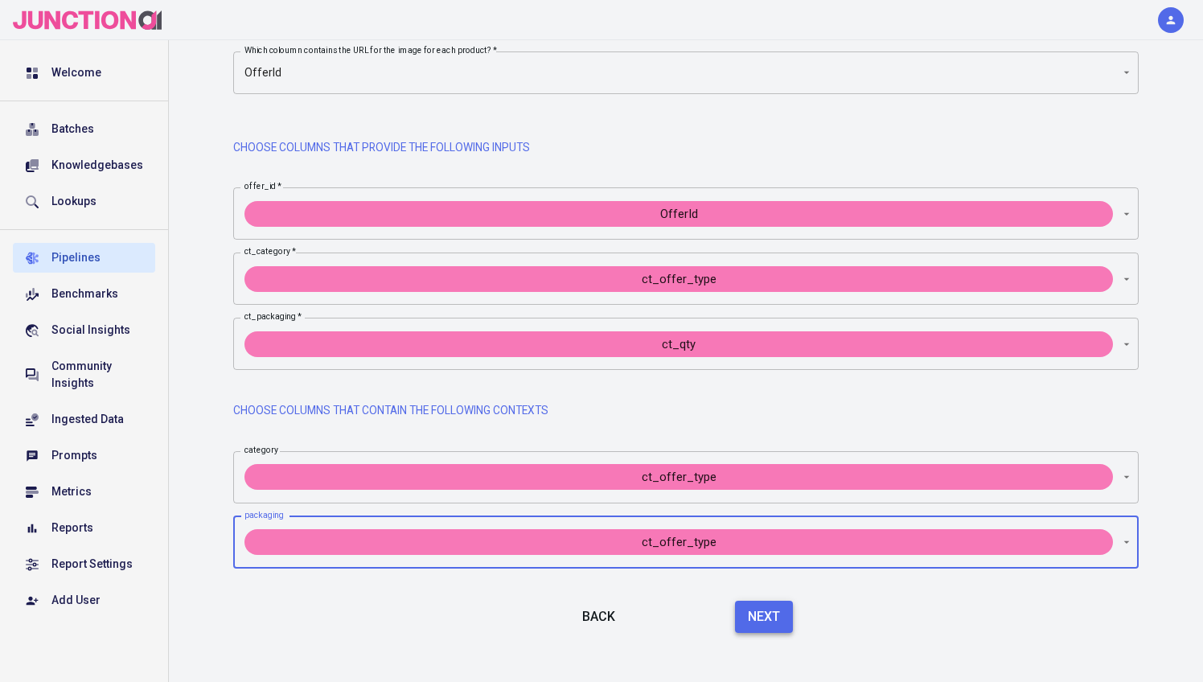
click at [769, 601] on button "Next" at bounding box center [764, 617] width 58 height 32
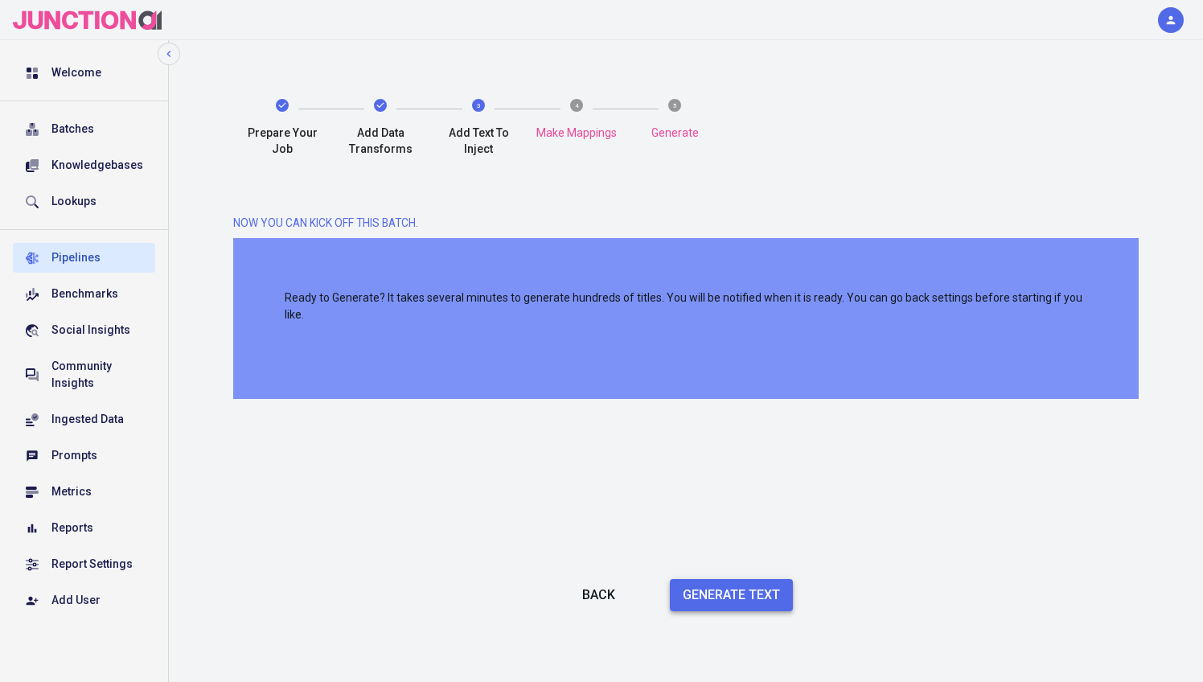
scroll to position [3, 0]
click at [768, 597] on button "Generate Text" at bounding box center [731, 596] width 123 height 32
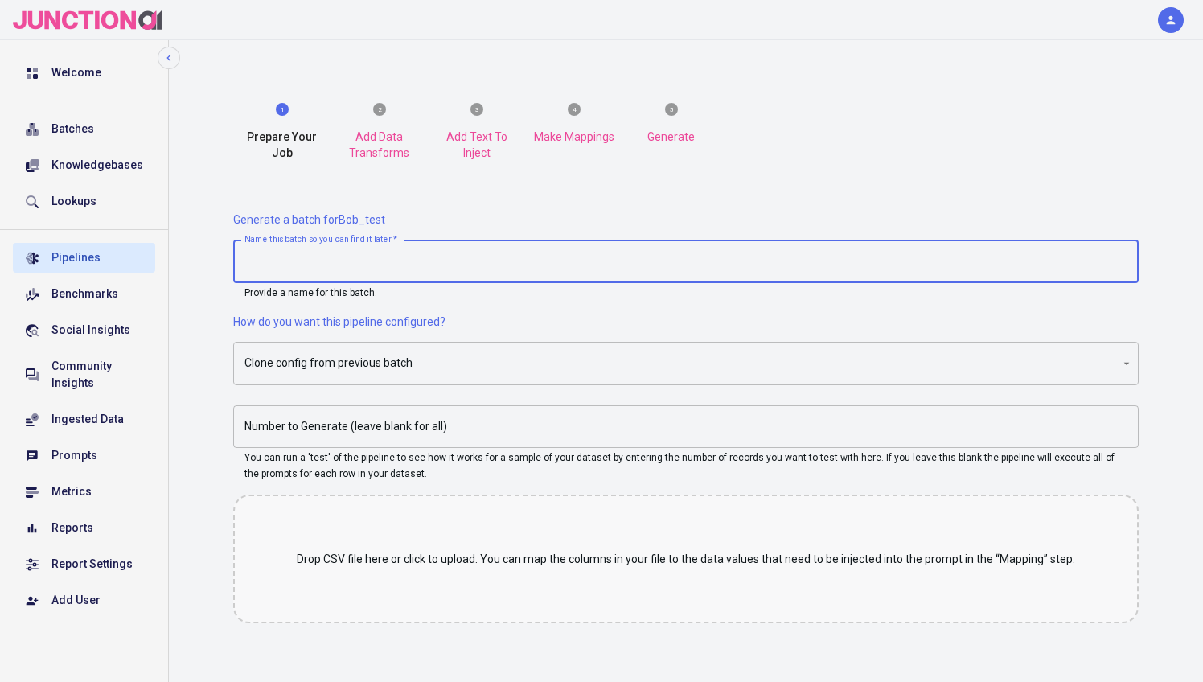
click at [286, 257] on input "Name this batch so you can find it later   *" at bounding box center [686, 262] width 906 height 43
type input "test"
click at [266, 372] on body "Welcome Batches Knowledgebases Lookups Pipelines Benchmarks Social Insights Com…" at bounding box center [601, 398] width 1203 height 797
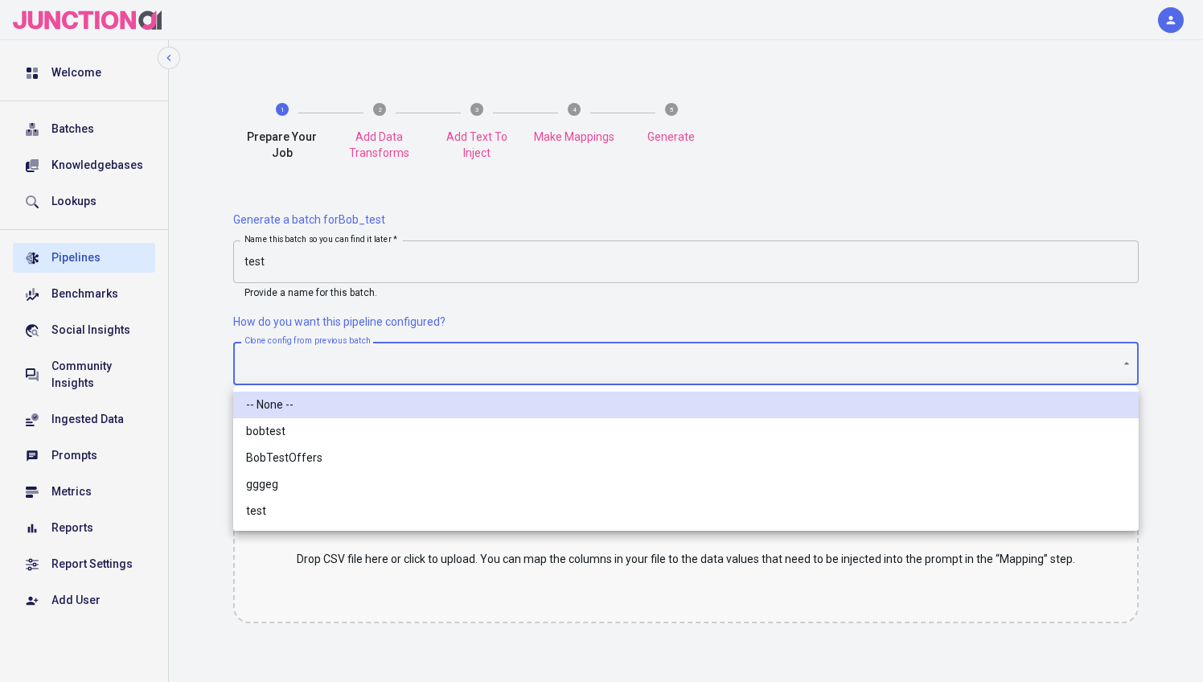
click at [275, 434] on li "bobtest" at bounding box center [686, 431] width 906 height 27
type input "9bdb4b3b-ac2c-4610-a2c9-38b7dbf70c98"
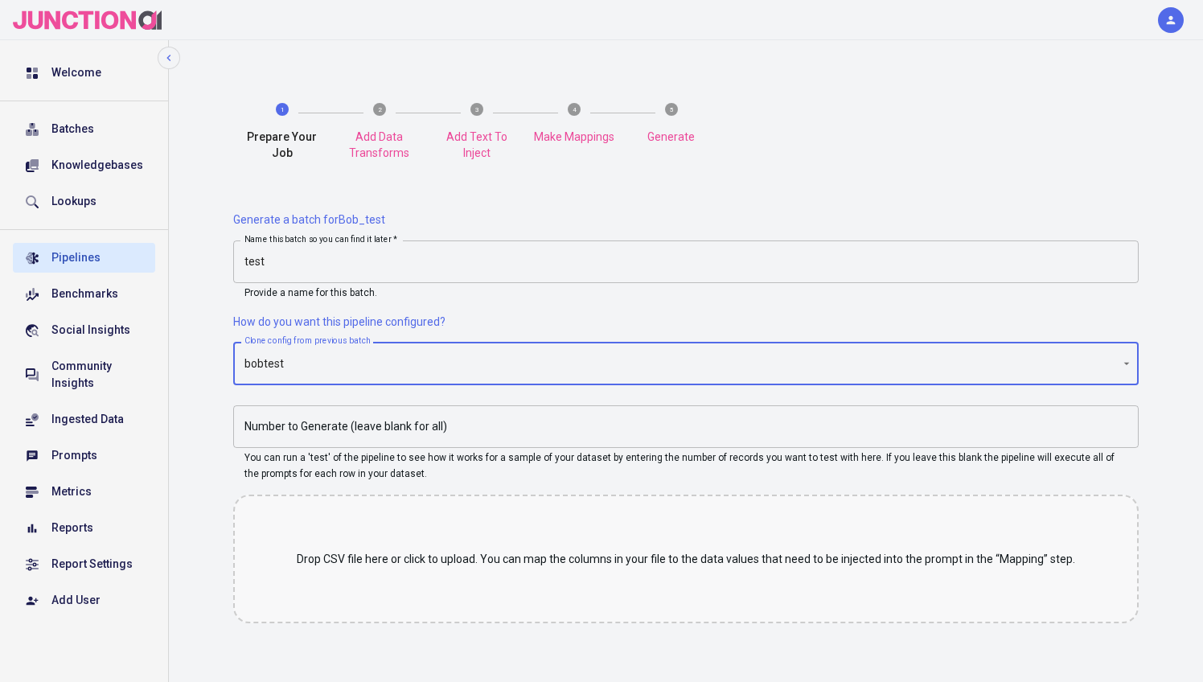
click at [515, 574] on div "Drop CSV file here or click to upload. You can map the columns in your file to …" at bounding box center [686, 559] width 906 height 129
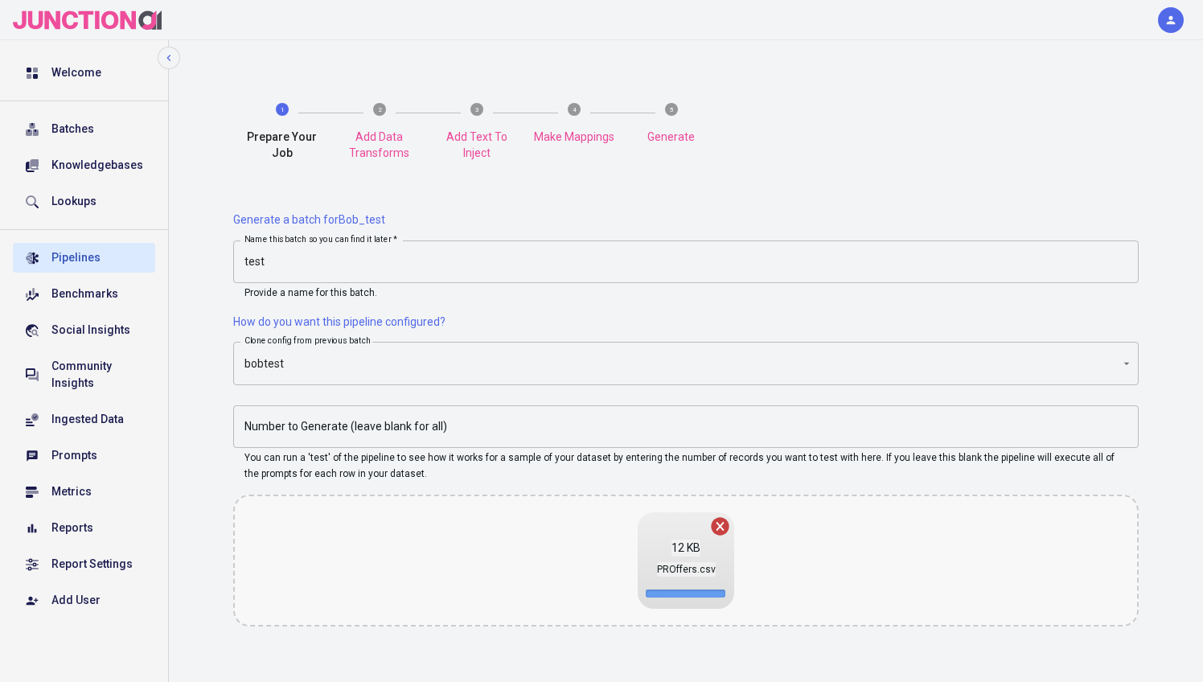
scroll to position [118, 0]
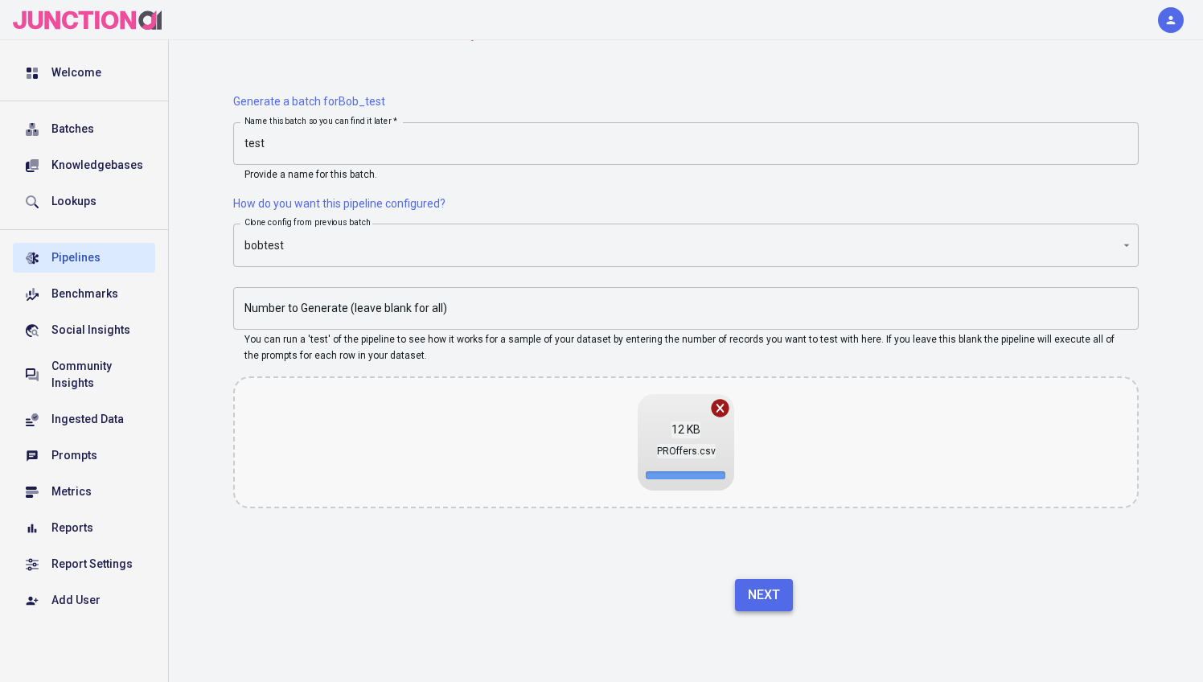
click at [775, 600] on button "Next" at bounding box center [764, 595] width 58 height 32
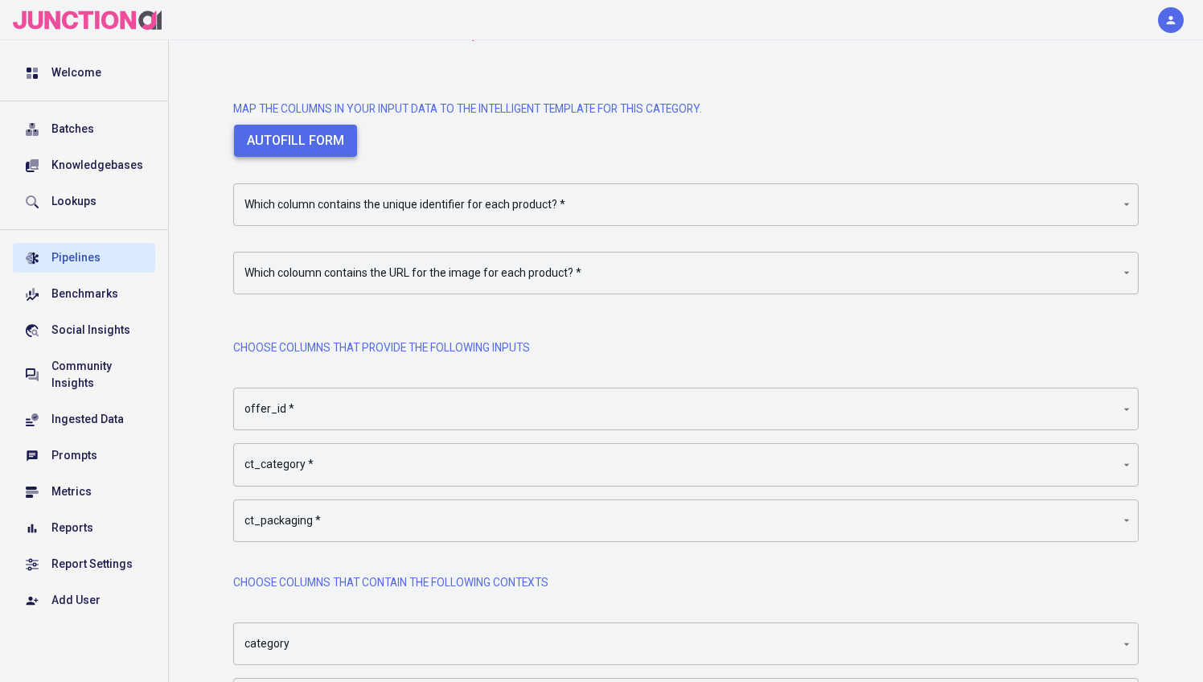
click at [325, 137] on button "Autofill form" at bounding box center [295, 141] width 123 height 32
type input "Image URL"
click at [326, 191] on body "Welcome Batches Knowledgebases Lookups Pipelines Benchmarks Social Insights Com…" at bounding box center [601, 369] width 1203 height 974
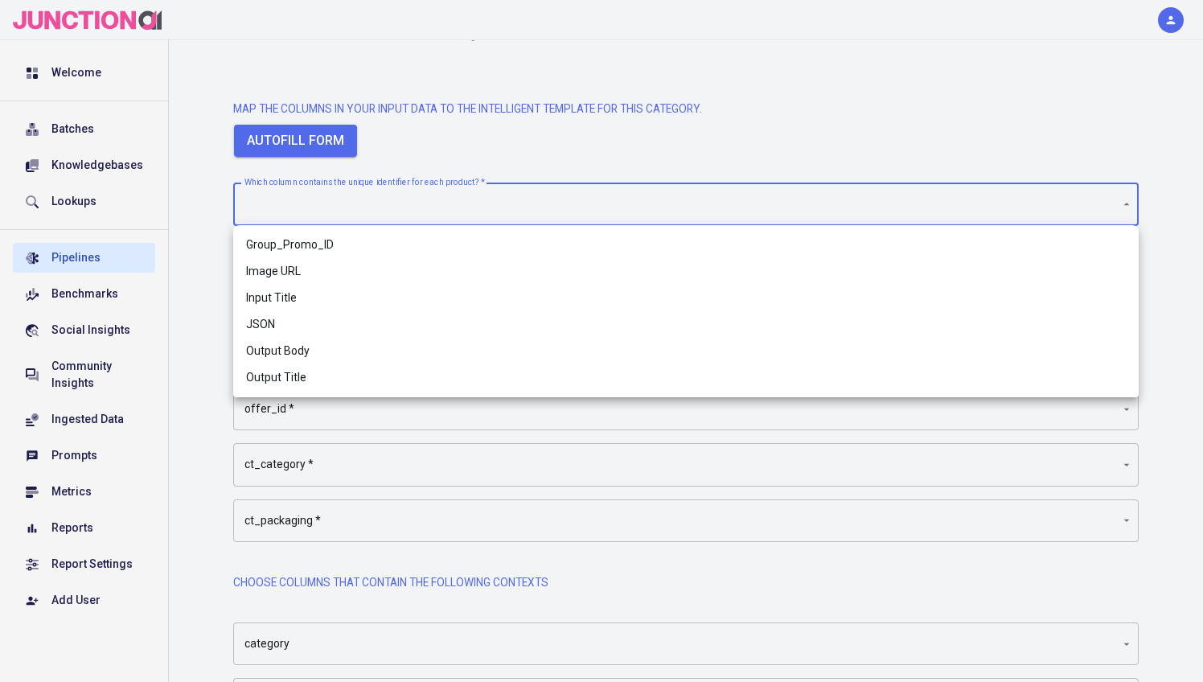
click at [306, 235] on li "Group_Promo_ID" at bounding box center [686, 245] width 906 height 27
type input "Group_Promo_ID"
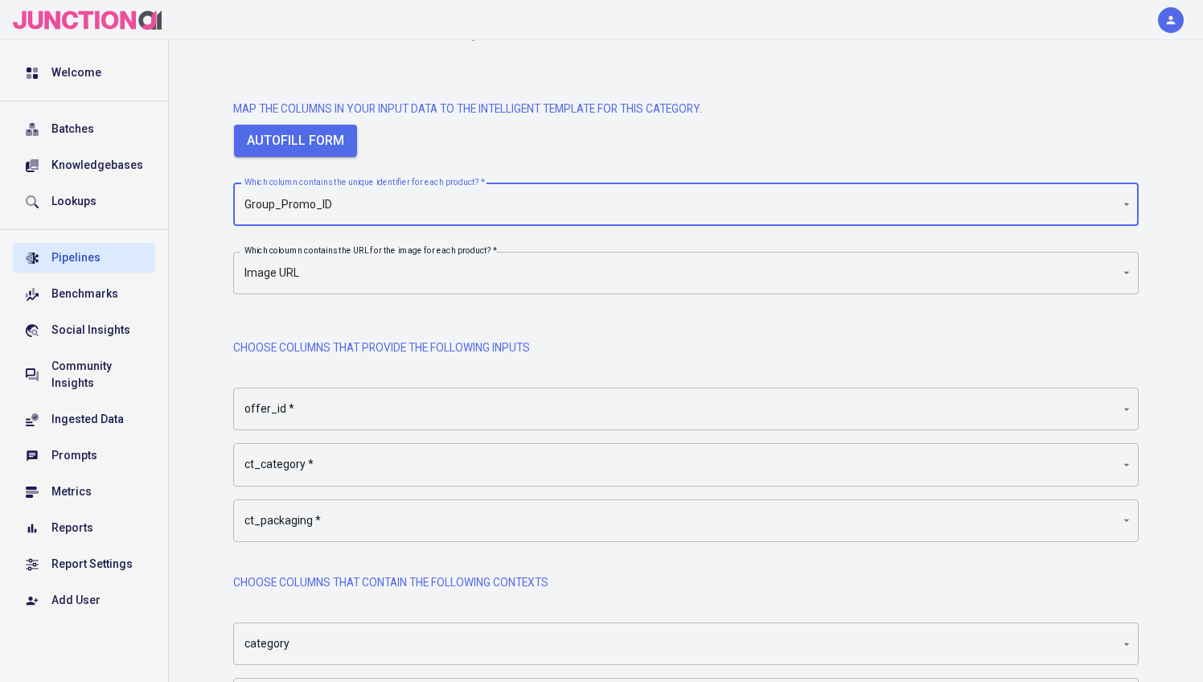
click at [274, 267] on body "Welcome Batches Knowledgebases Lookups Pipelines Benchmarks Social Insights Com…" at bounding box center [601, 369] width 1203 height 974
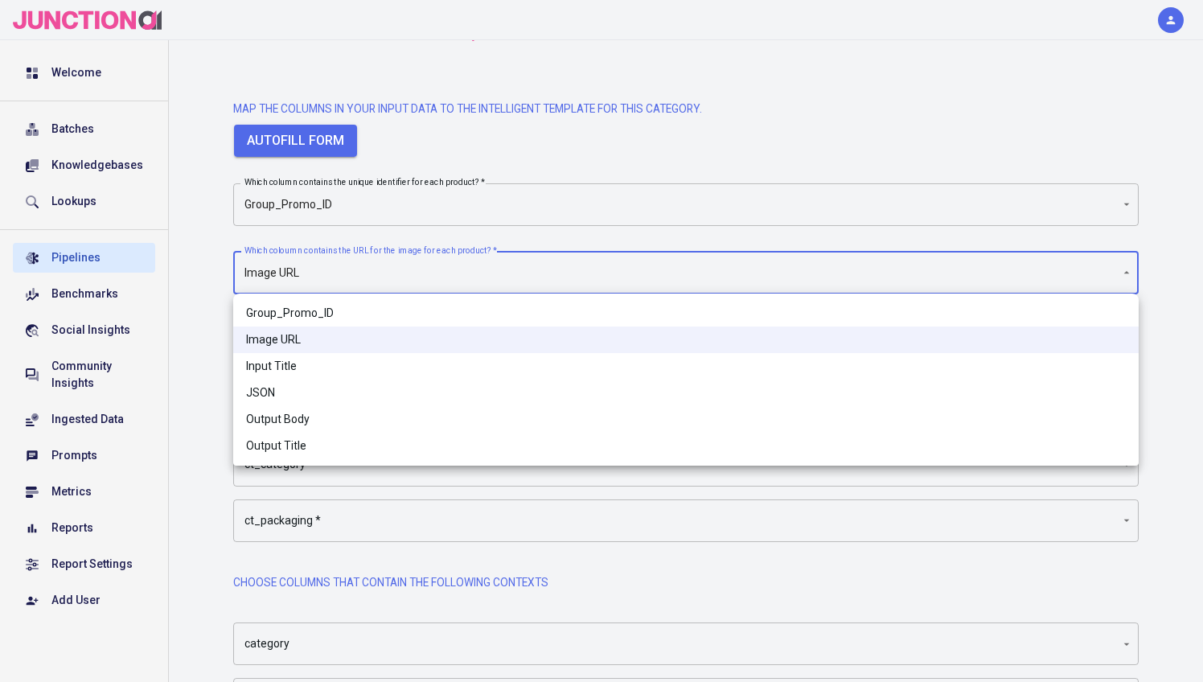
click at [285, 302] on li "Group_Promo_ID" at bounding box center [686, 313] width 906 height 27
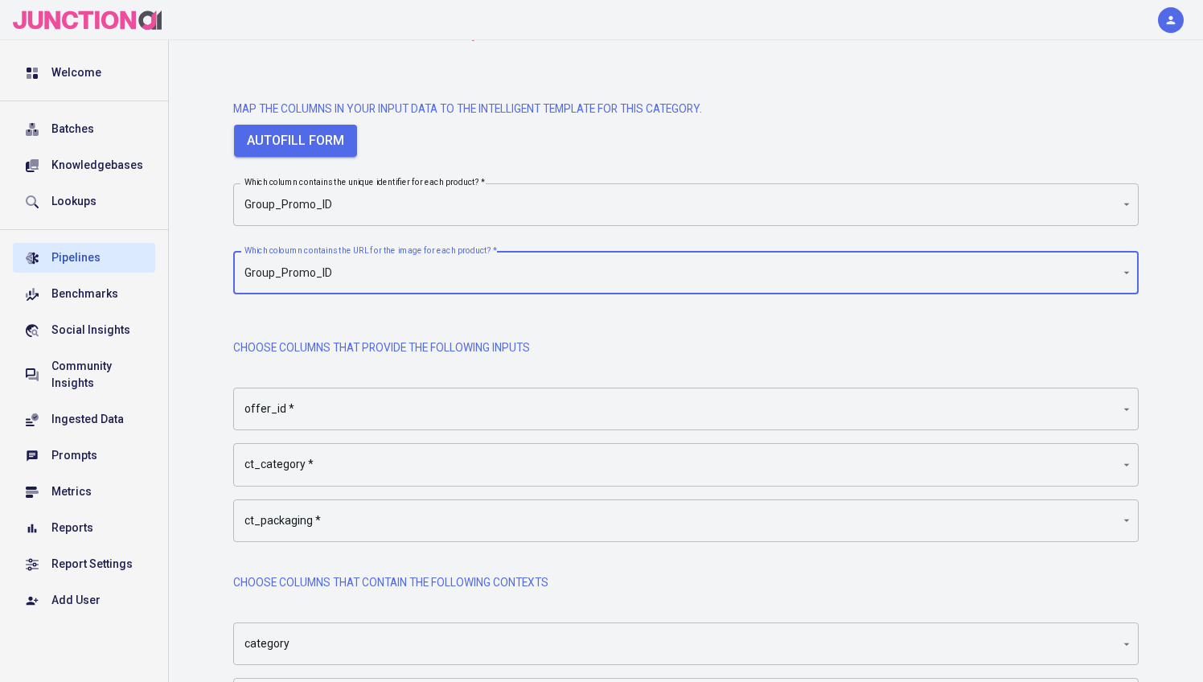
click at [291, 272] on body "Welcome Batches Knowledgebases Lookups Pipelines Benchmarks Social Insights Com…" at bounding box center [601, 369] width 1203 height 974
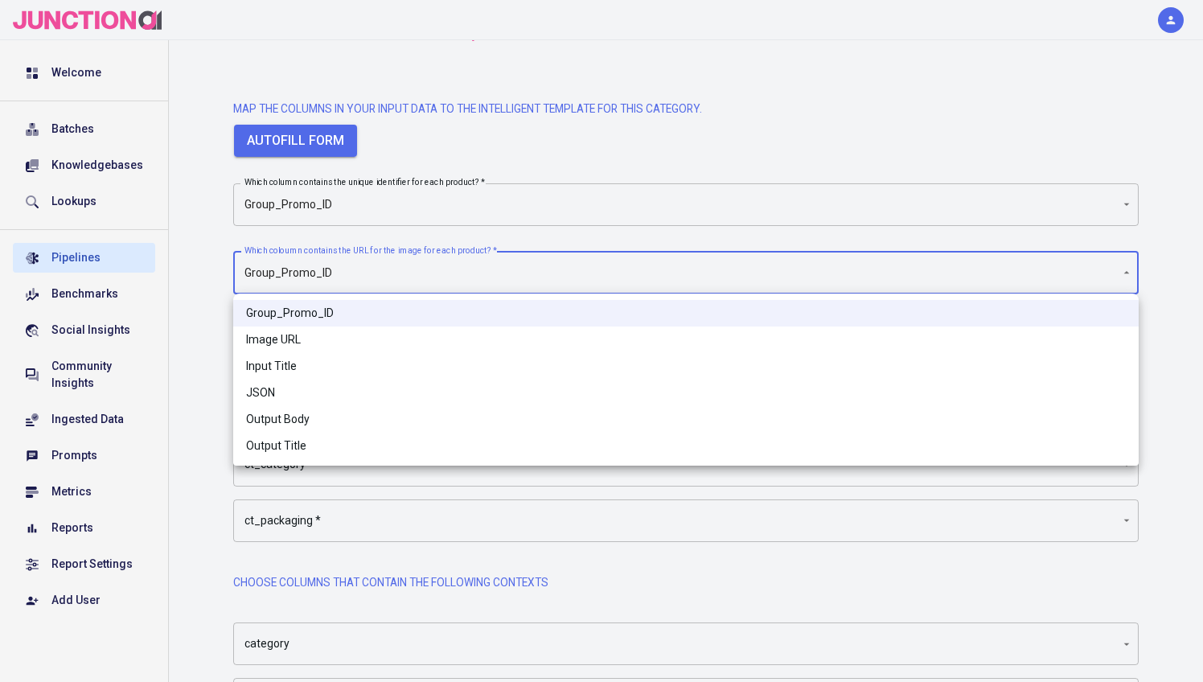
click at [293, 347] on li "Image URL" at bounding box center [686, 340] width 906 height 27
type input "Image URL"
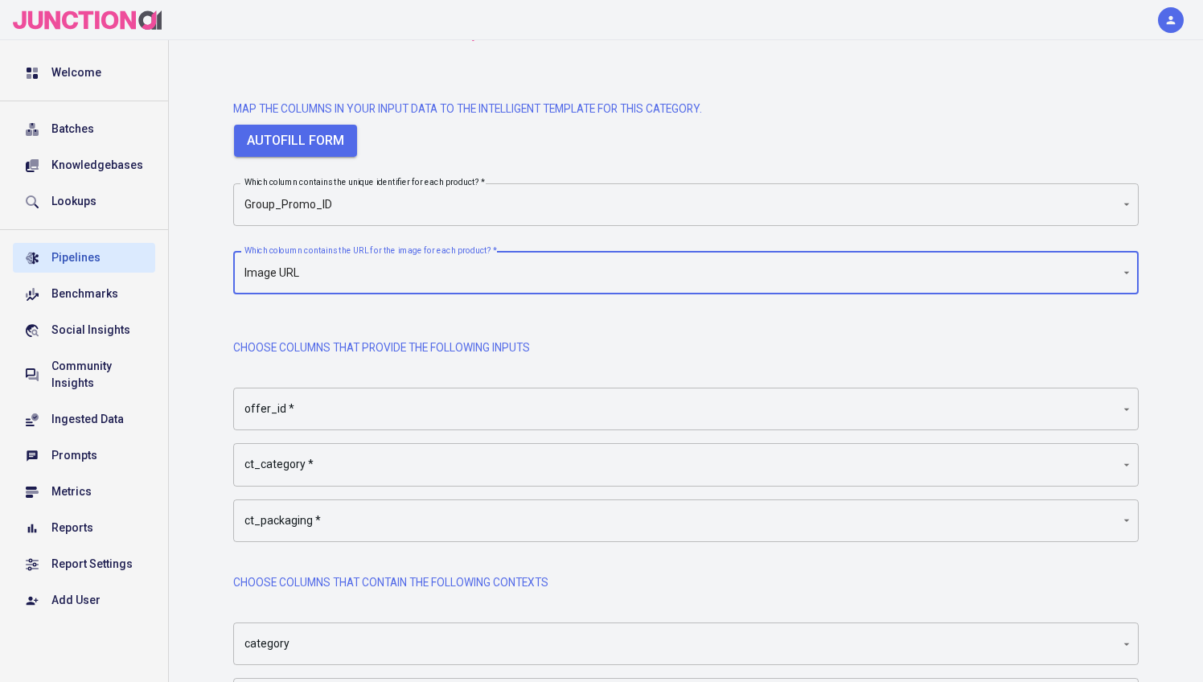
click at [199, 330] on div "Prepare Your Job 2 Add Data Transforms 3 Add Text To Inject 4 Make Mappings 5 G…" at bounding box center [686, 388] width 1009 height 807
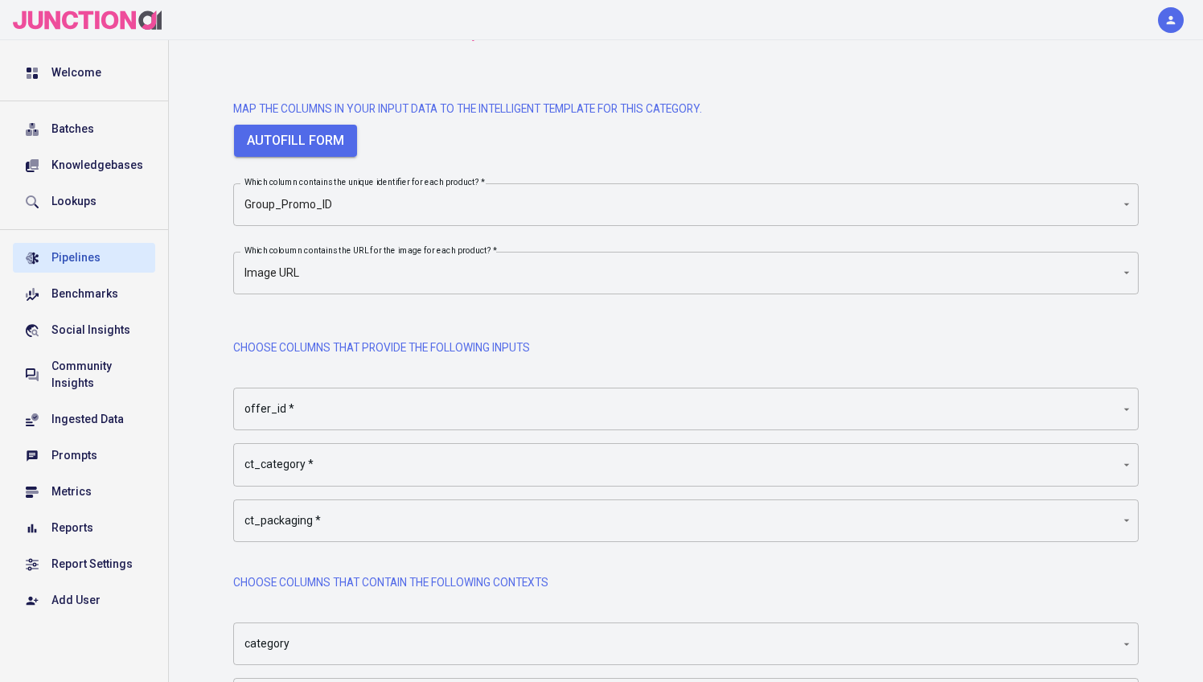
click at [263, 393] on body "Welcome Batches Knowledgebases Lookups Pipelines Benchmarks Social Insights Com…" at bounding box center [601, 369] width 1203 height 974
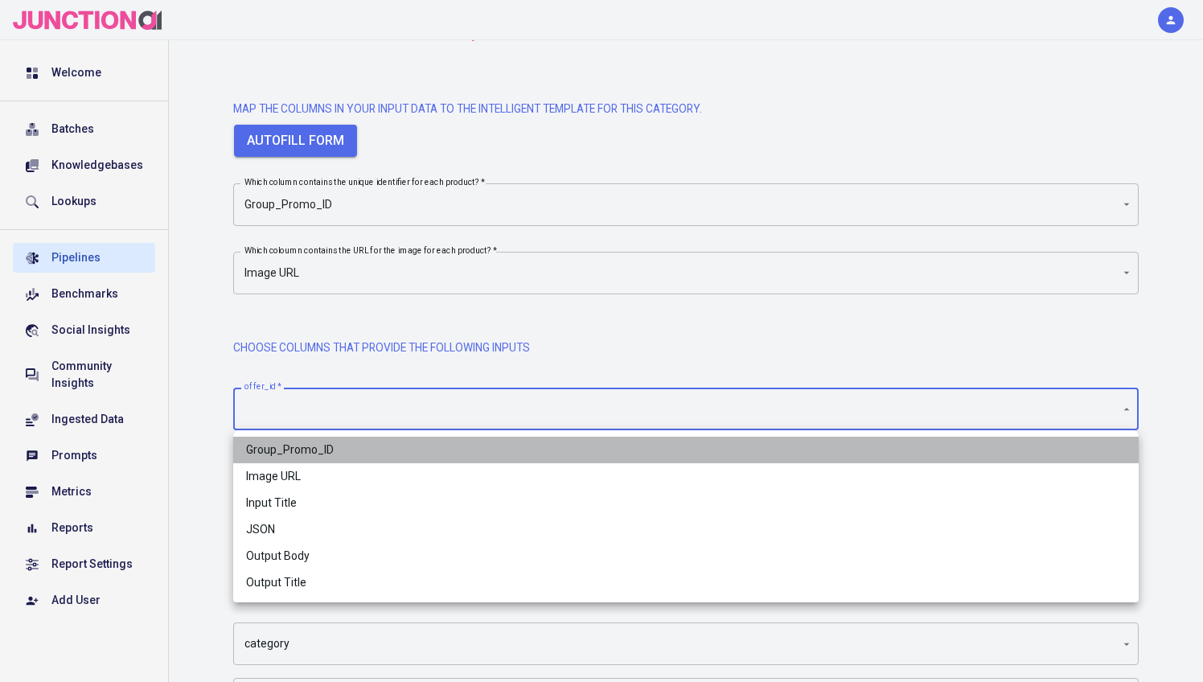
click at [321, 445] on span "Group_Promo_ID" at bounding box center [686, 450] width 880 height 17
type input "Group_Promo_ID"
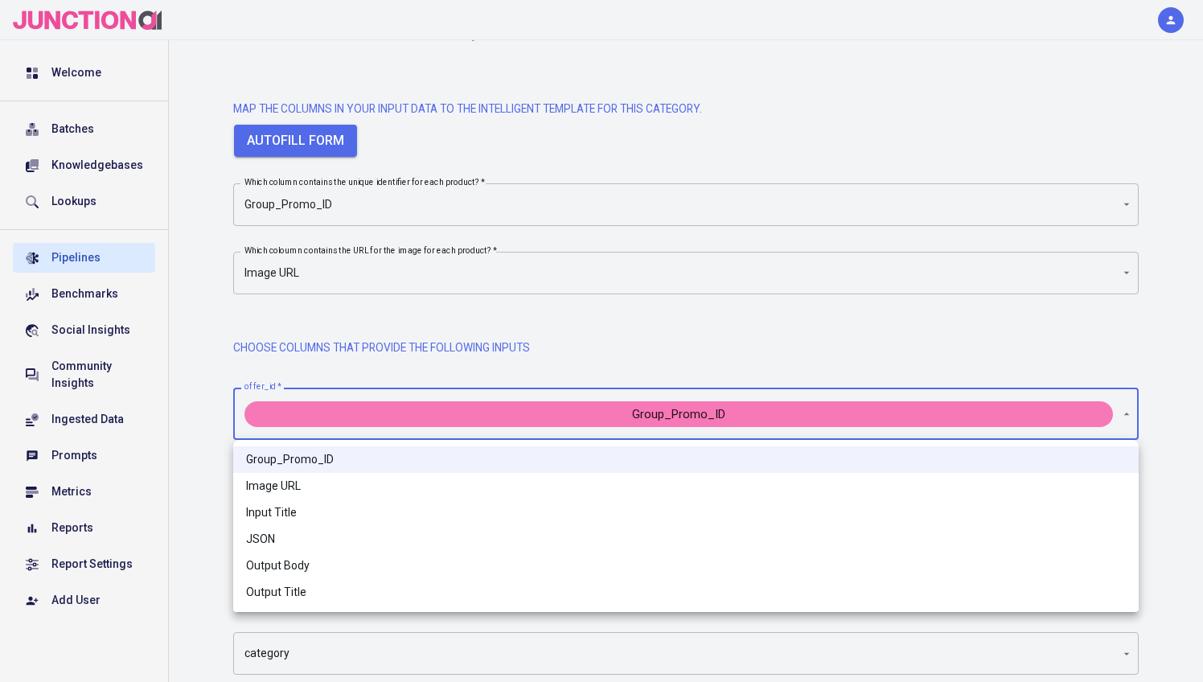
click at [206, 388] on div at bounding box center [601, 341] width 1203 height 682
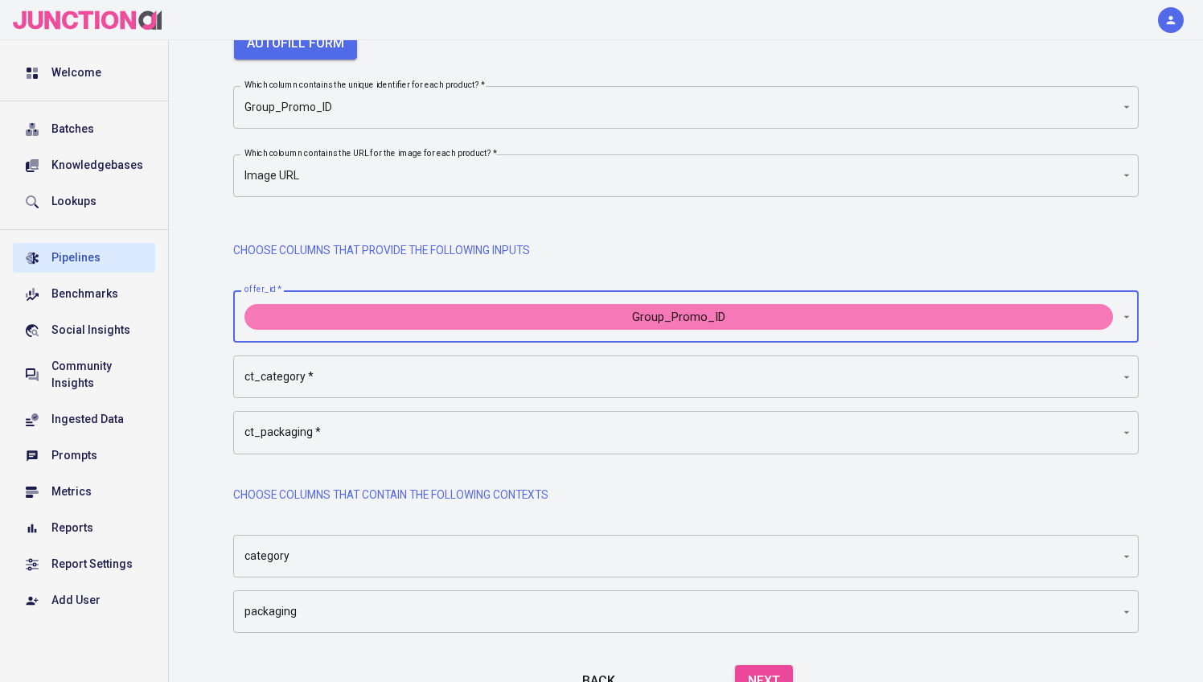
scroll to position [240, 0]
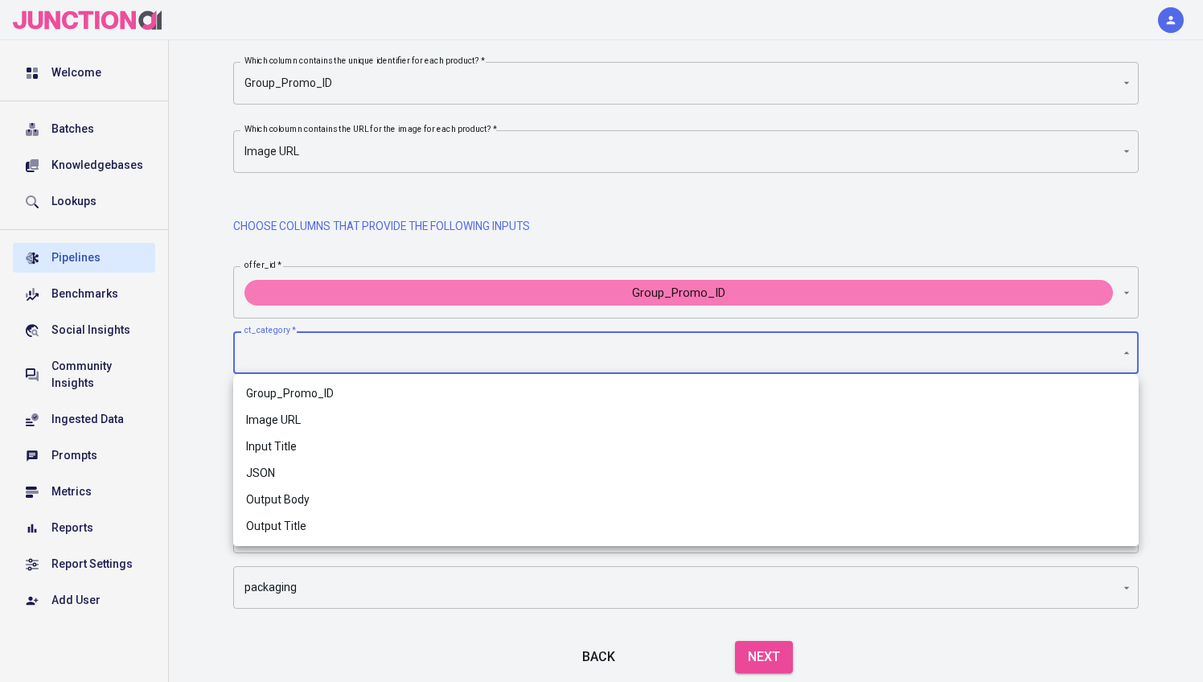
click at [311, 358] on body "Welcome Batches Knowledgebases Lookups Pipelines Benchmarks Social Insights Com…" at bounding box center [601, 252] width 1203 height 984
click at [293, 529] on span "Output Title" at bounding box center [686, 526] width 880 height 17
type input "Output Title"
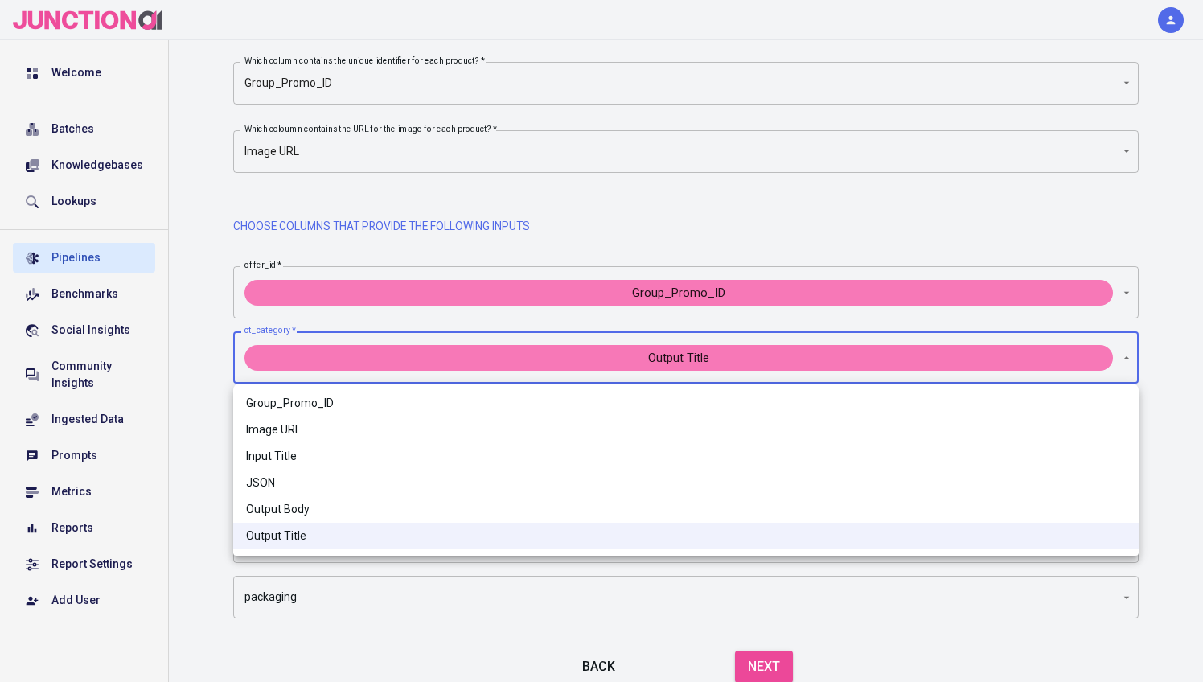
click at [172, 348] on div at bounding box center [601, 341] width 1203 height 682
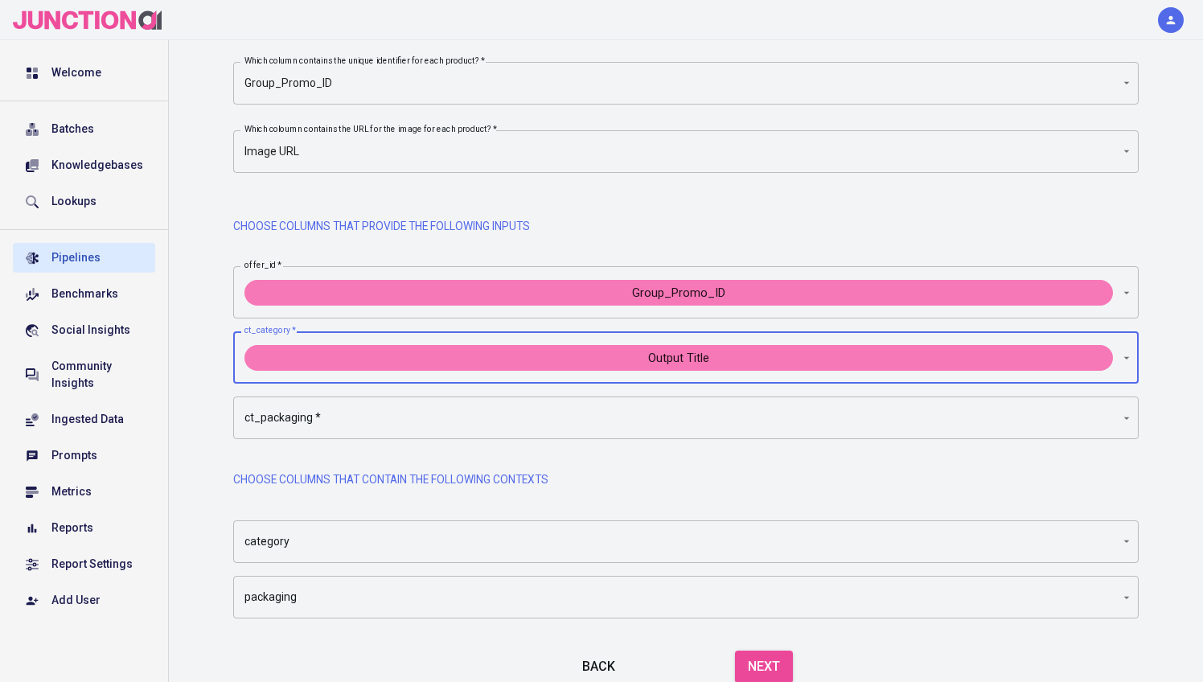
click at [315, 410] on body "Welcome Batches Knowledgebases Lookups Pipelines Benchmarks Social Insights Com…" at bounding box center [601, 256] width 1203 height 993
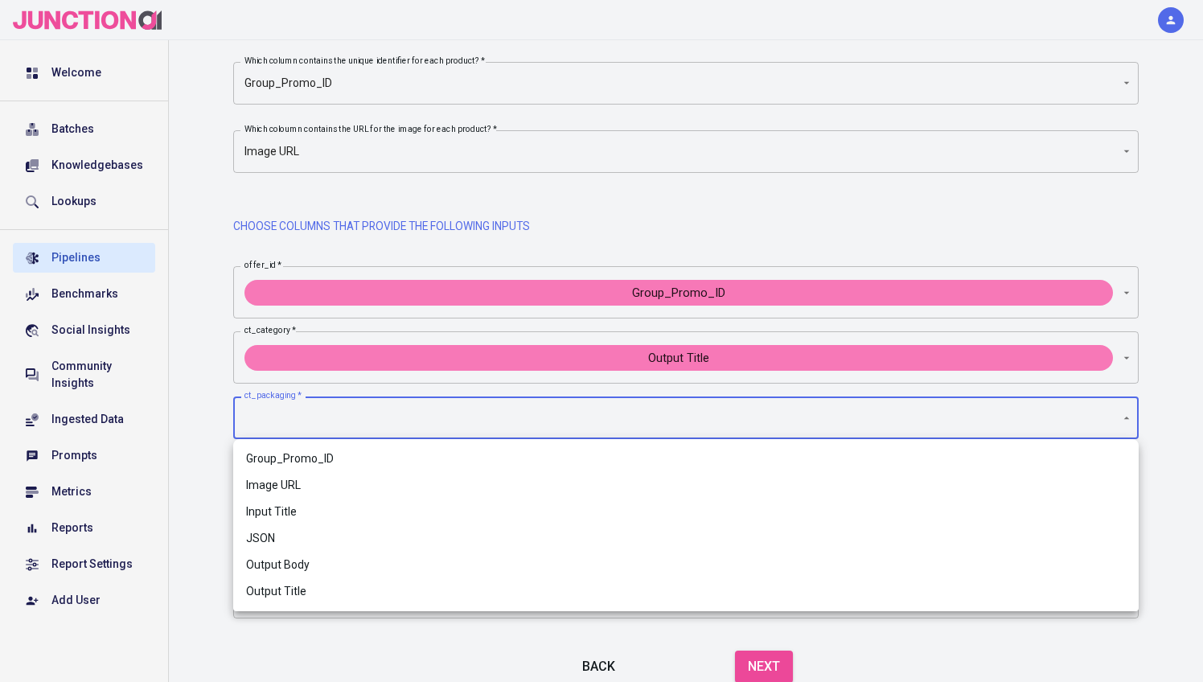
click at [302, 507] on span "Input Title" at bounding box center [686, 512] width 880 height 17
type input "Input Title"
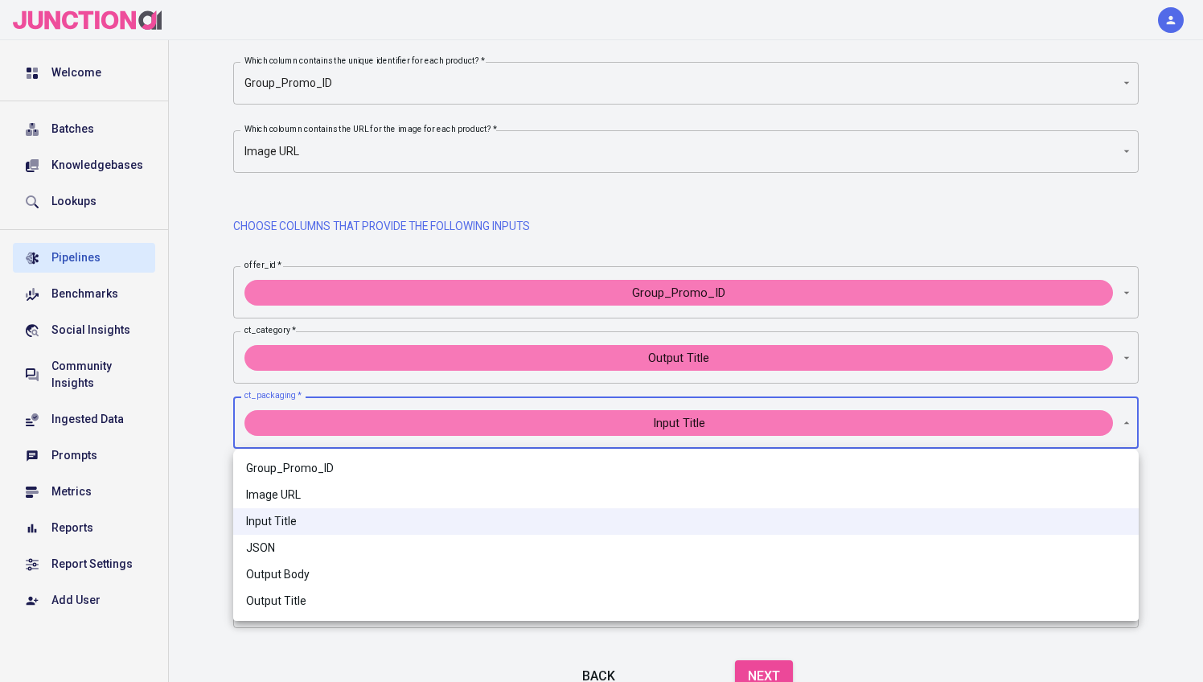
click at [205, 409] on div at bounding box center [601, 341] width 1203 height 682
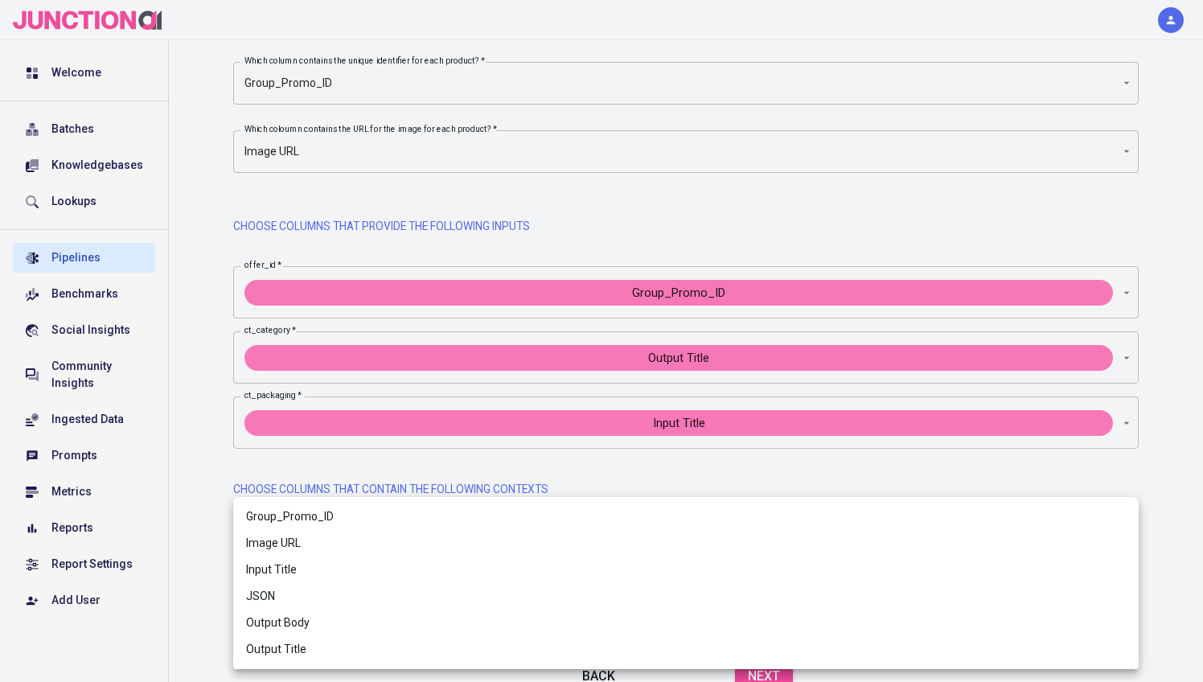
click at [397, 563] on body "Welcome Batches Knowledgebases Lookups Pipelines Benchmarks Social Insights Com…" at bounding box center [601, 261] width 1203 height 1003
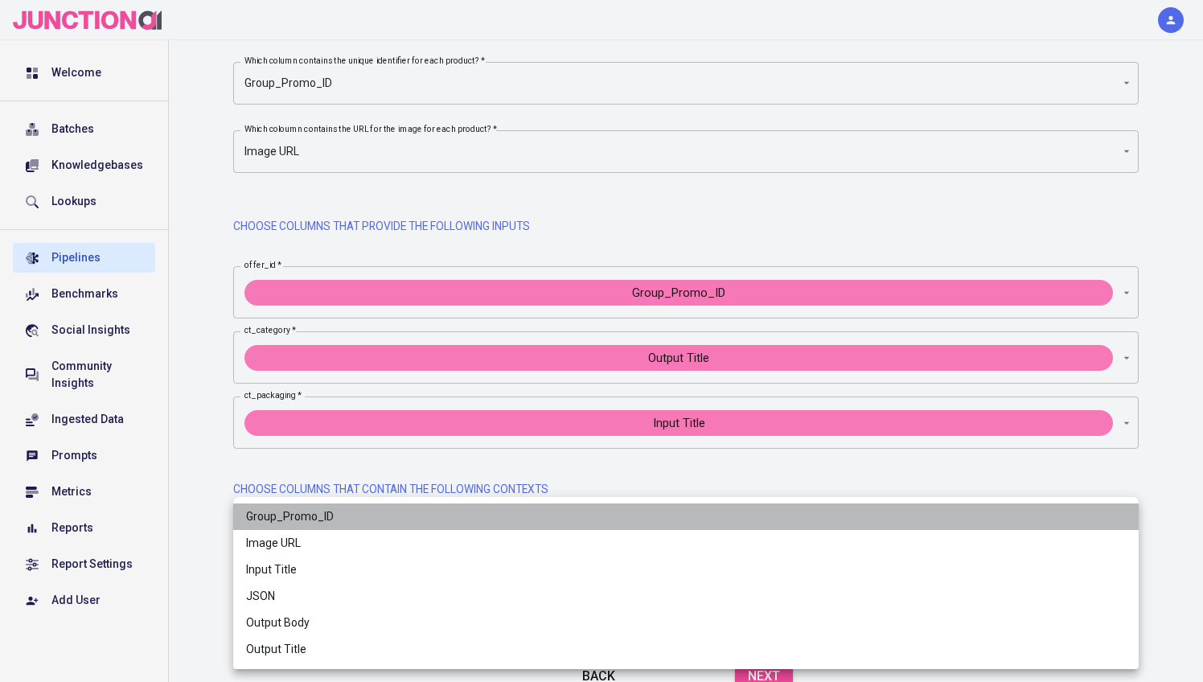
click at [309, 523] on span "Group_Promo_ID" at bounding box center [686, 516] width 880 height 17
type input "Group_Promo_ID"
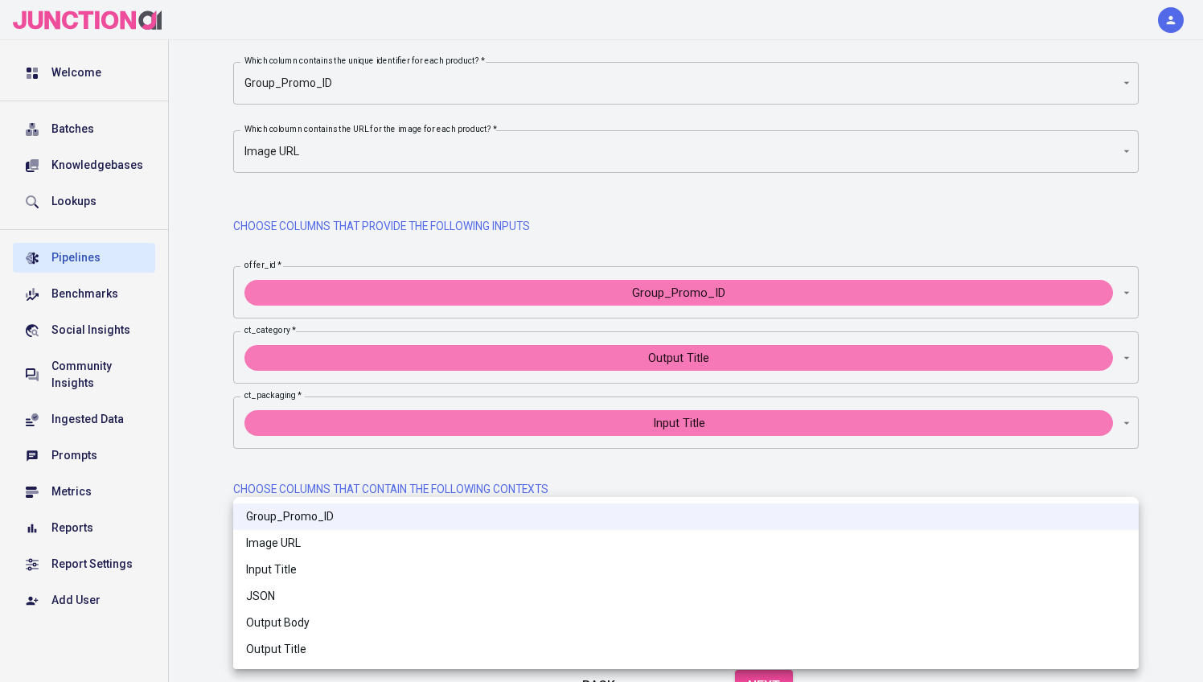
click at [218, 504] on div at bounding box center [601, 341] width 1203 height 682
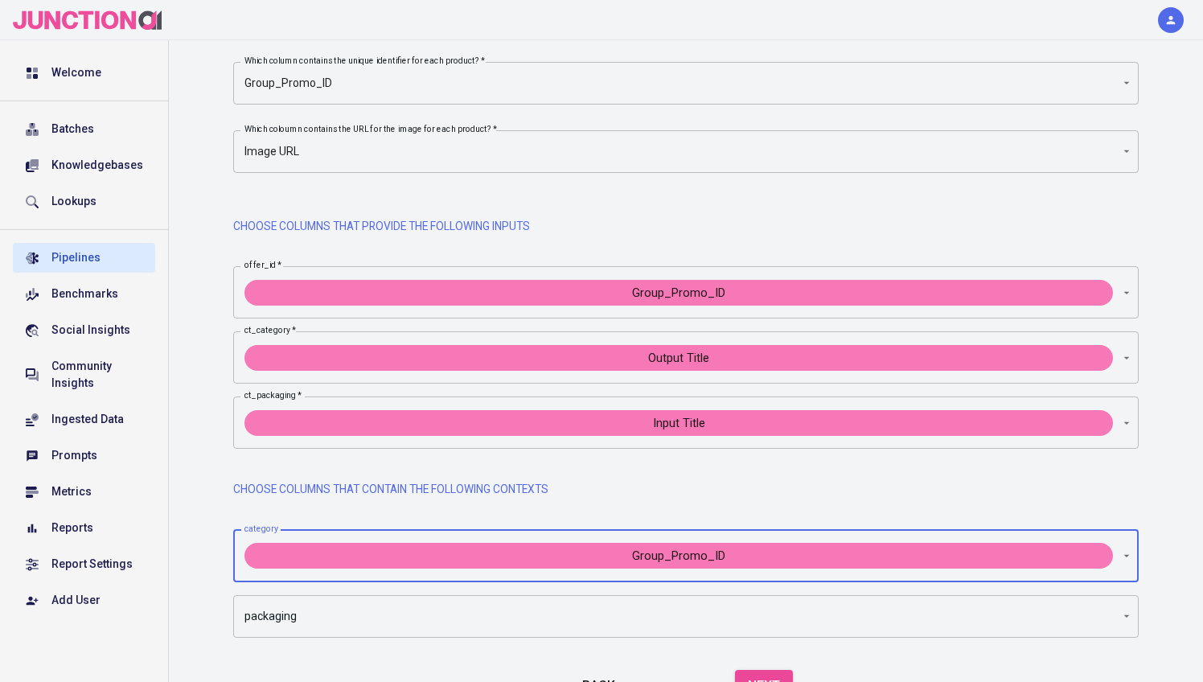
click at [302, 611] on body "Welcome Batches Knowledgebases Lookups Pipelines Benchmarks Social Insights Com…" at bounding box center [601, 266] width 1203 height 1013
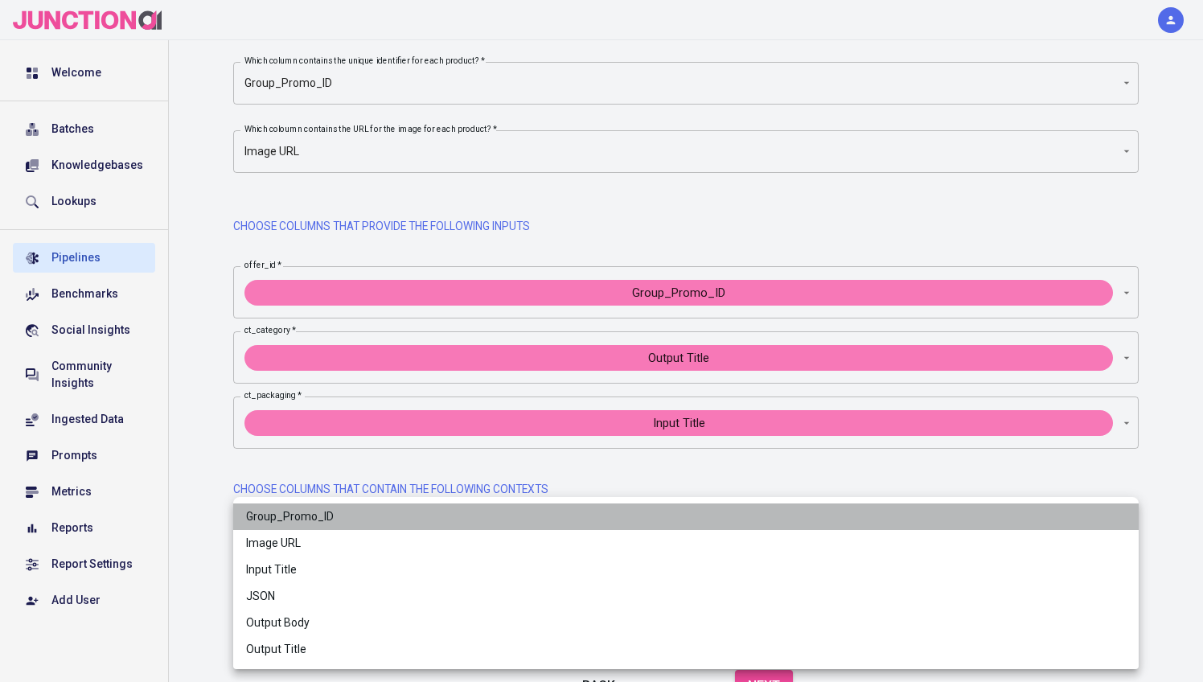
click at [312, 523] on span "Group_Promo_ID" at bounding box center [686, 516] width 880 height 17
type input "Group_Promo_ID"
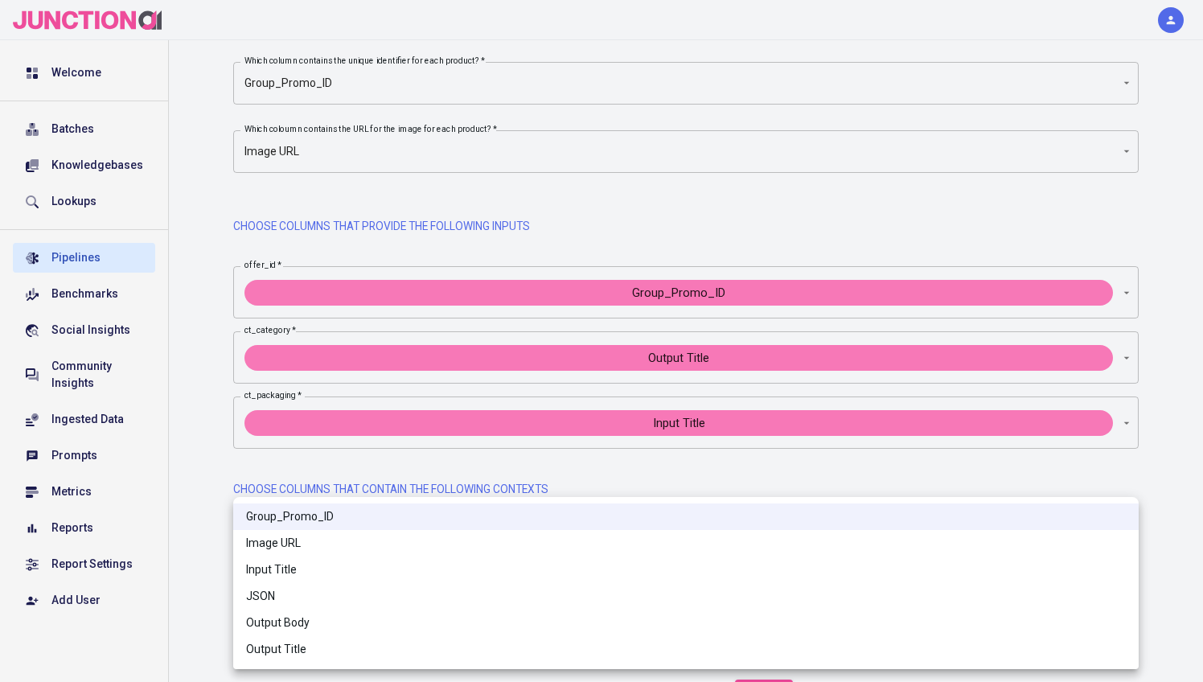
click at [221, 437] on div at bounding box center [601, 341] width 1203 height 682
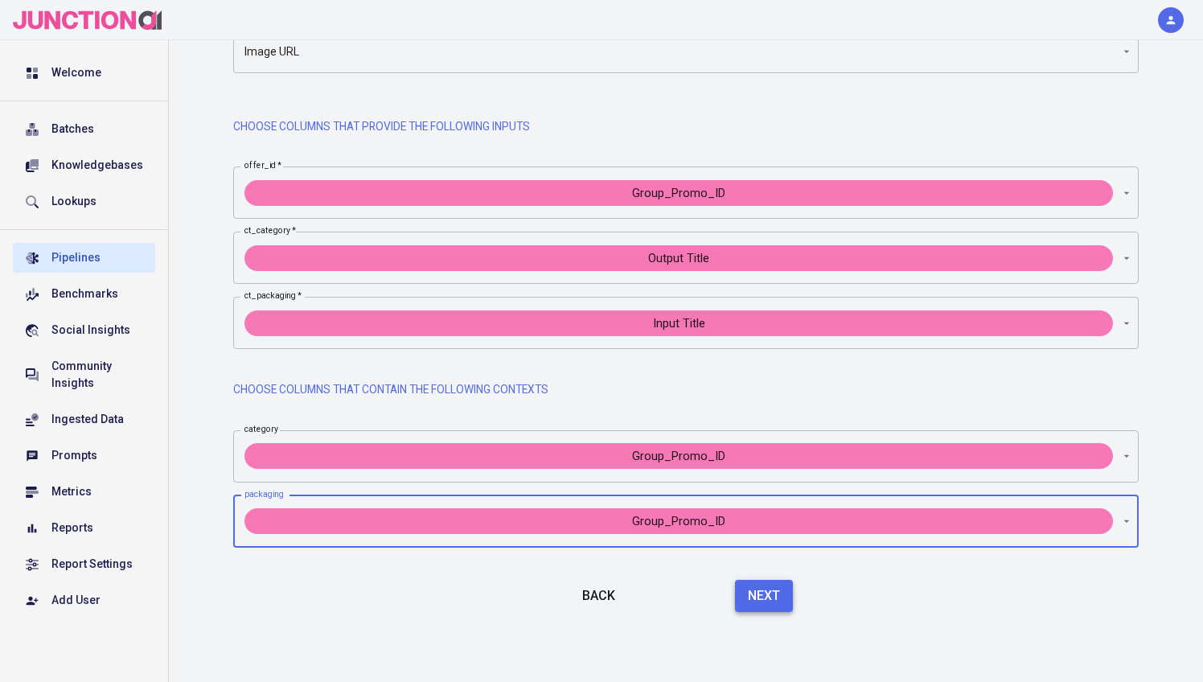
click at [773, 597] on button "Next" at bounding box center [764, 596] width 58 height 32
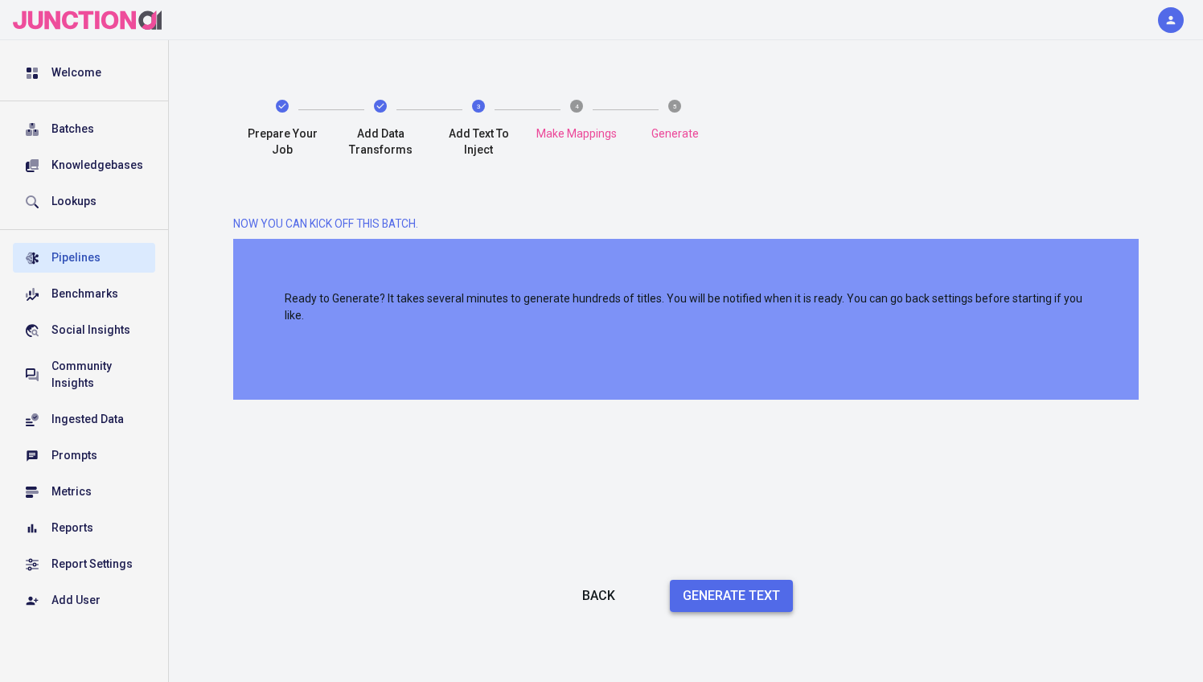
click at [756, 594] on button "Generate Text" at bounding box center [731, 596] width 123 height 32
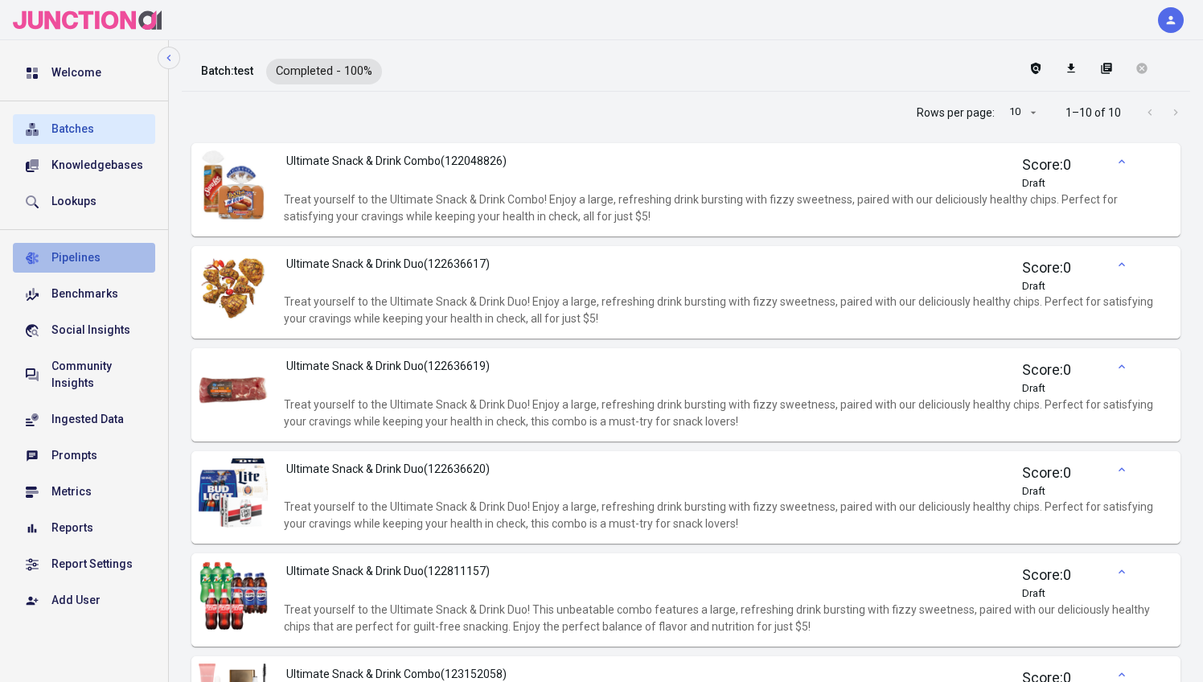
click at [95, 256] on div "Pipelines" at bounding box center [96, 257] width 91 height 17
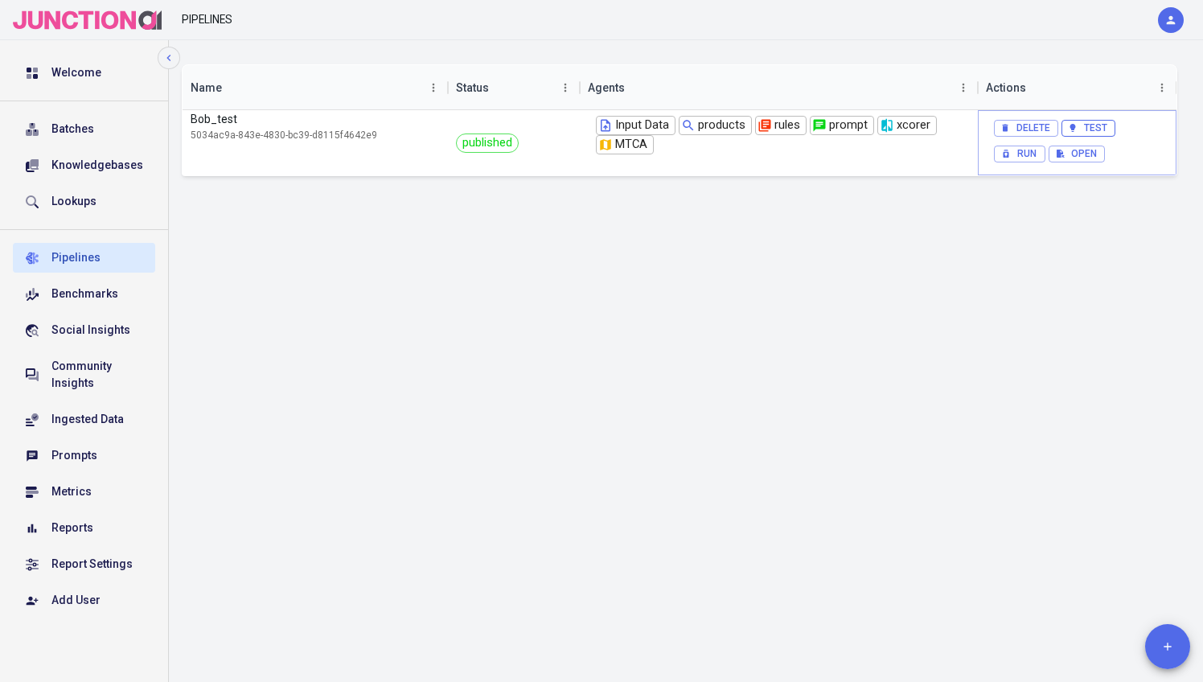
click at [1099, 123] on button "Test" at bounding box center [1089, 128] width 54 height 17
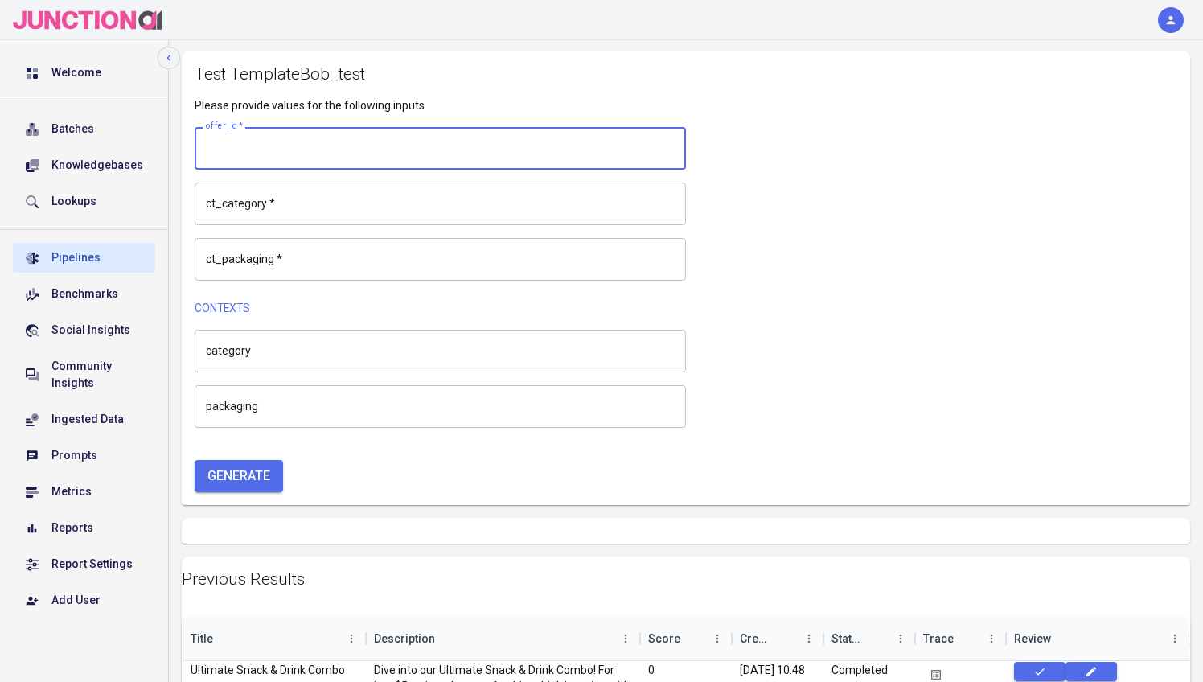
click at [356, 152] on textarea "offer_id   *" at bounding box center [440, 149] width 469 height 16
type textarea "bob"
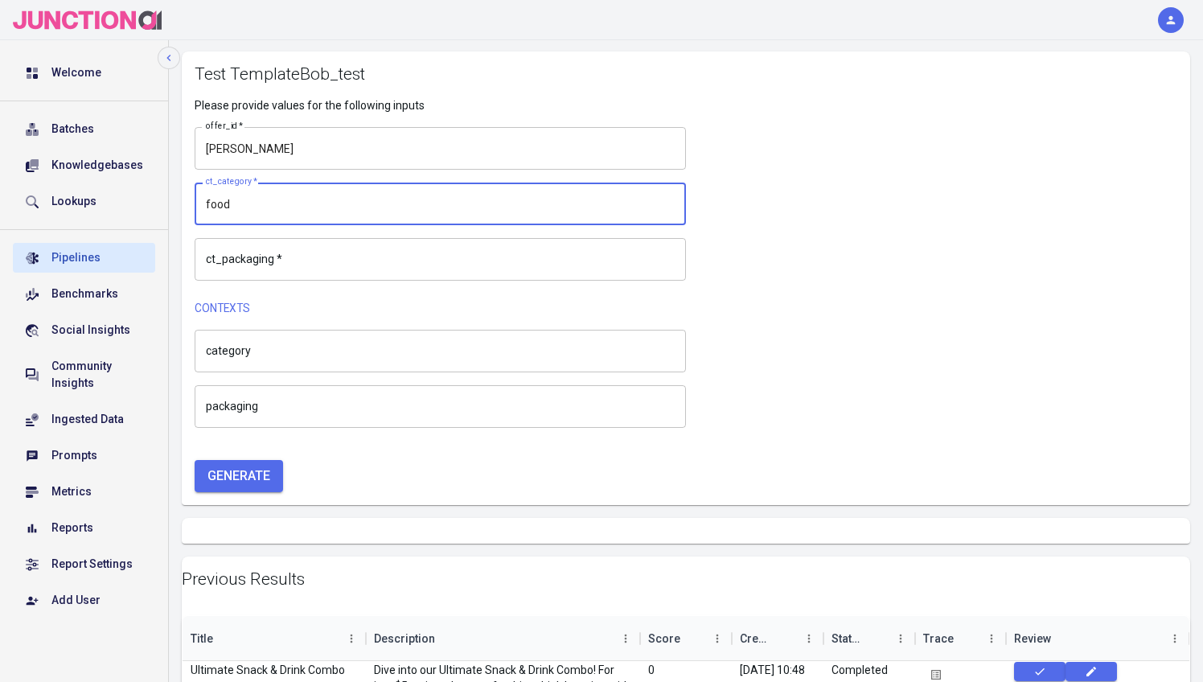
type textarea "food"
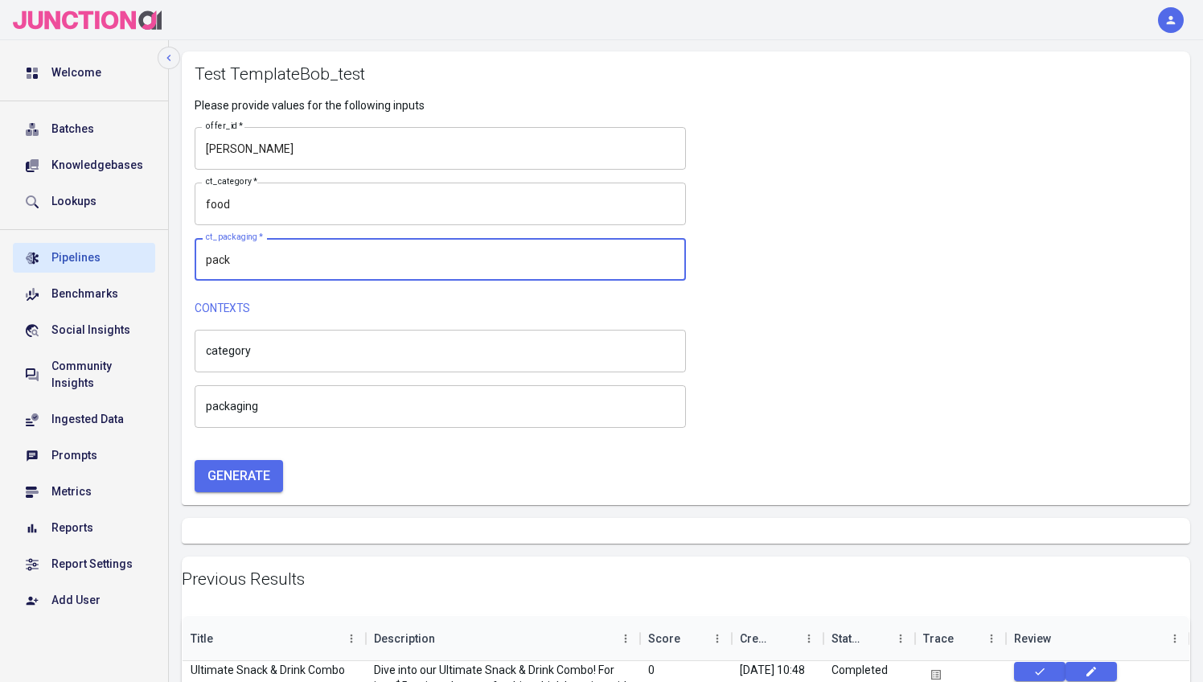
type textarea "pack"
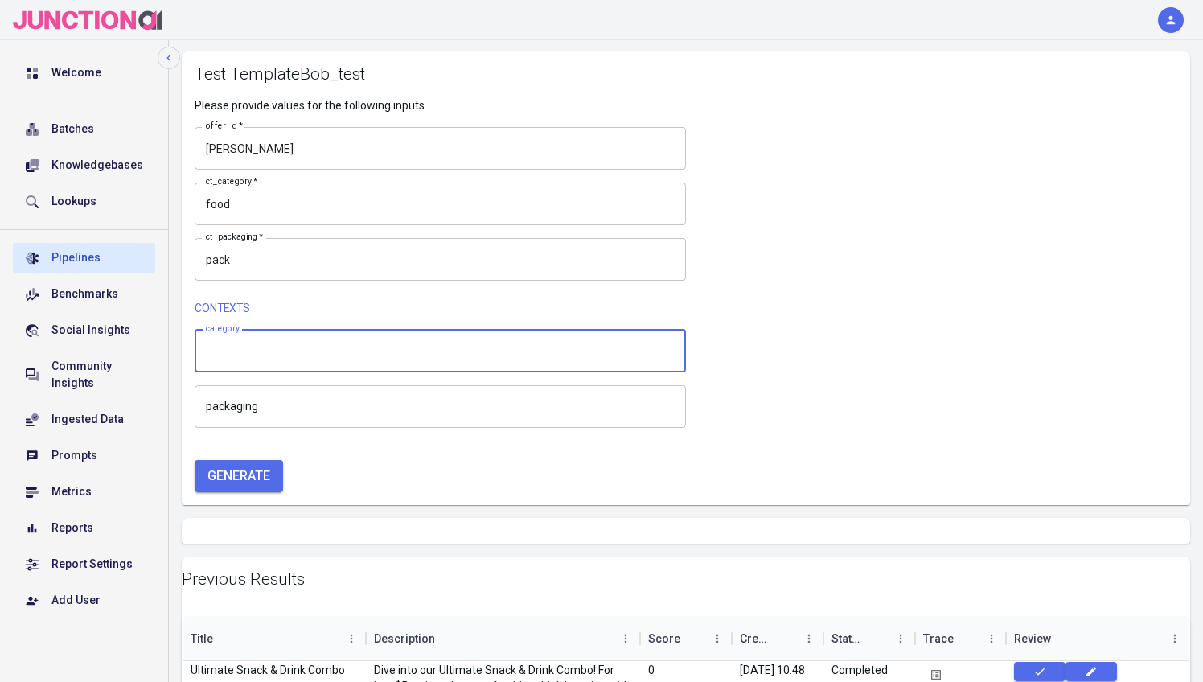
type input "d"
type input "food"
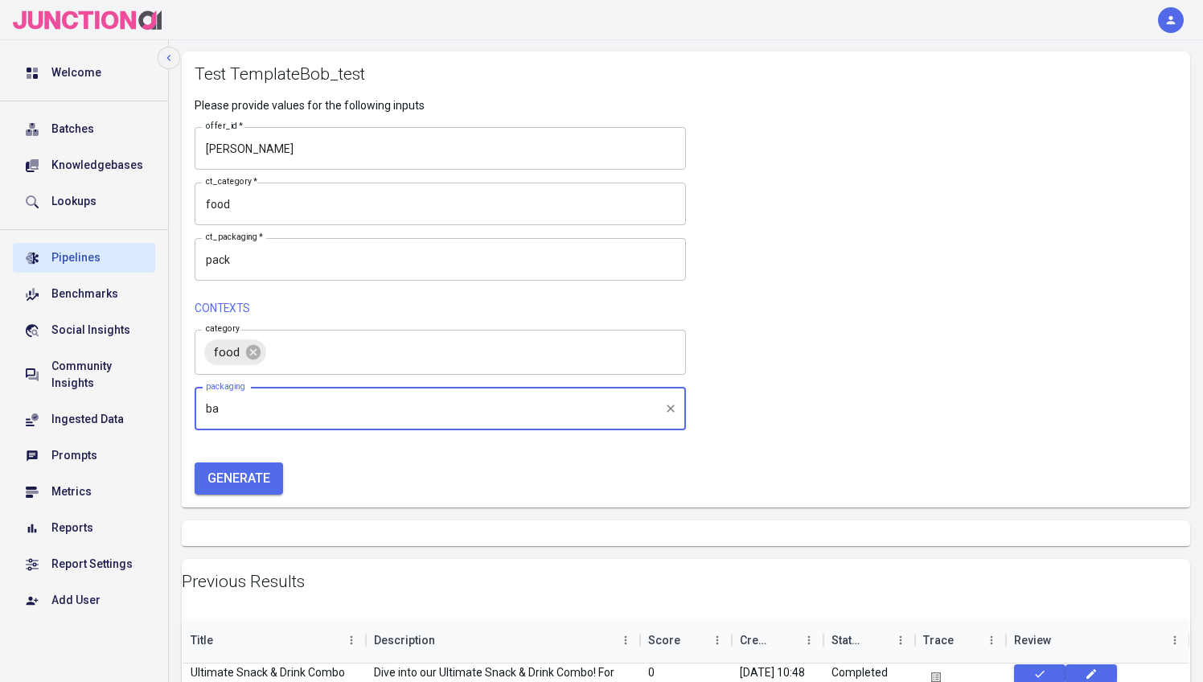
type input "bag"
click at [195, 463] on button "Generate" at bounding box center [239, 479] width 88 height 32
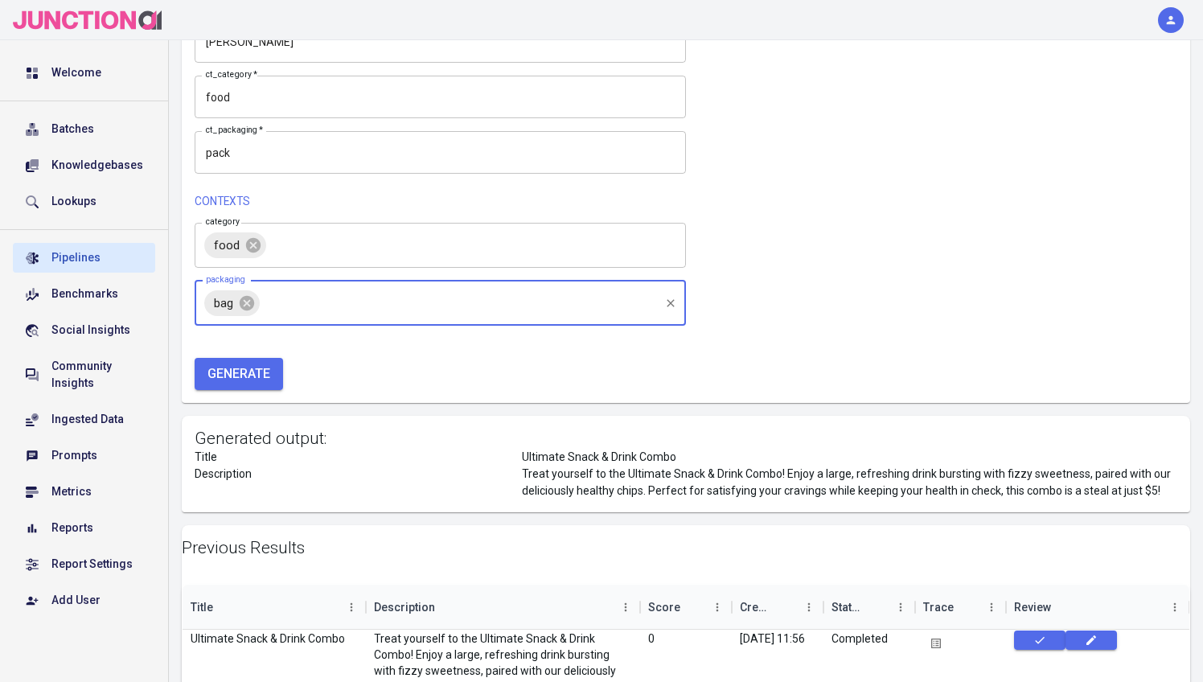
scroll to position [108, 0]
